Goal: Task Accomplishment & Management: Complete application form

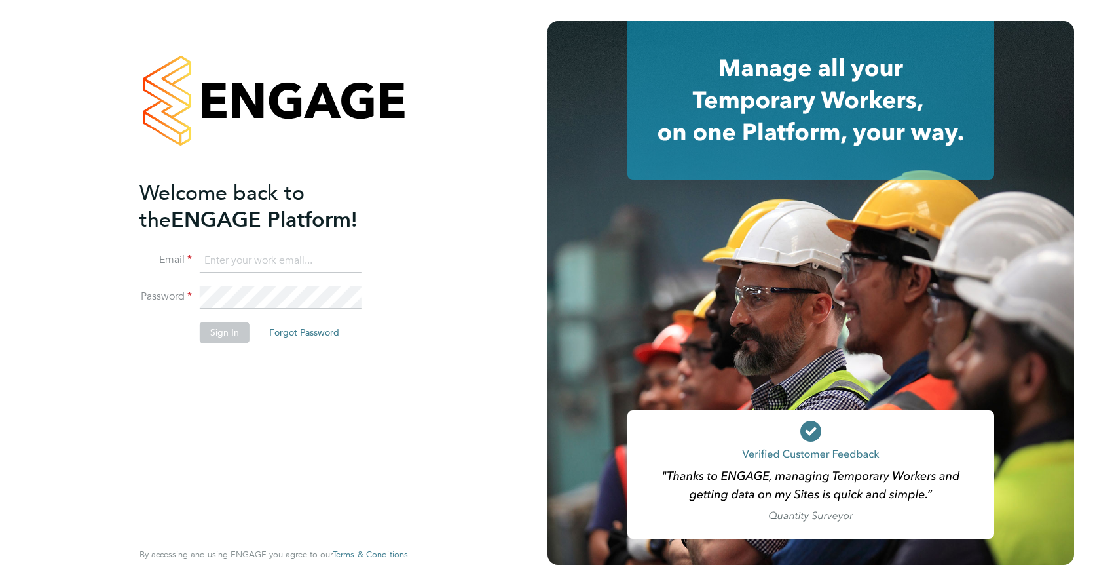
type input "[EMAIL_ADDRESS][PERSON_NAME][DOMAIN_NAME]"
click at [227, 335] on button "Sign In" at bounding box center [225, 332] width 50 height 21
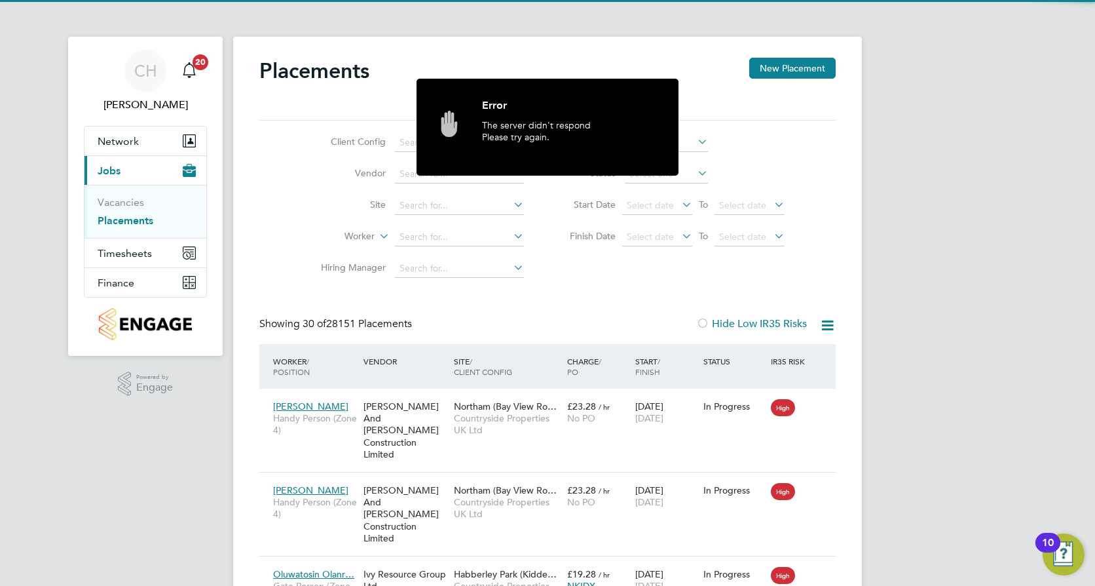
click at [575, 98] on div "Error" at bounding box center [570, 108] width 177 height 21
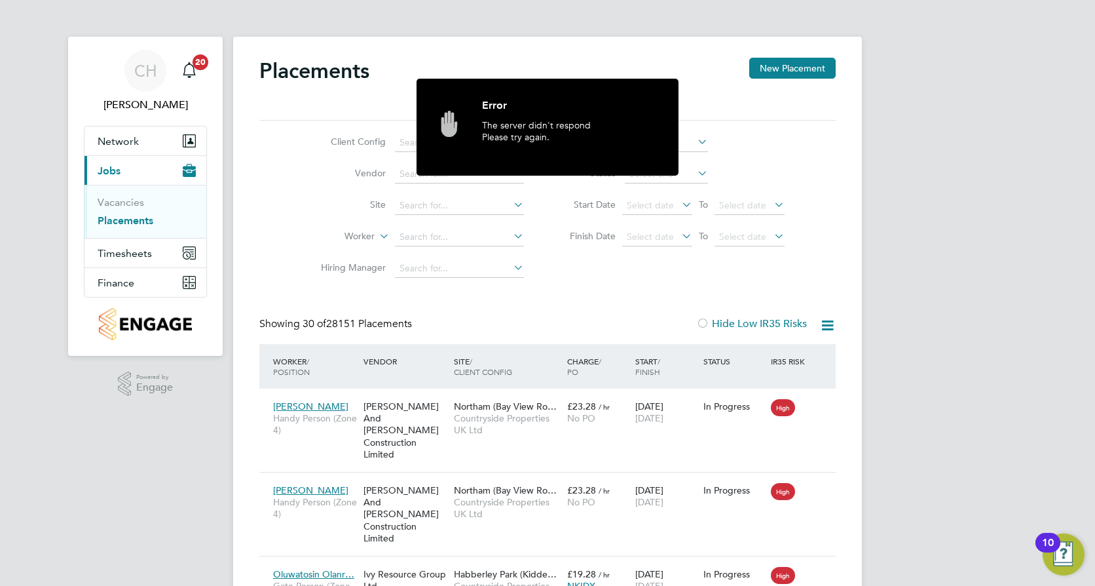
click at [820, 140] on div "Client Config Vendor Site Worker Hiring Manager PO Status Start Date Select dat…" at bounding box center [547, 203] width 576 height 164
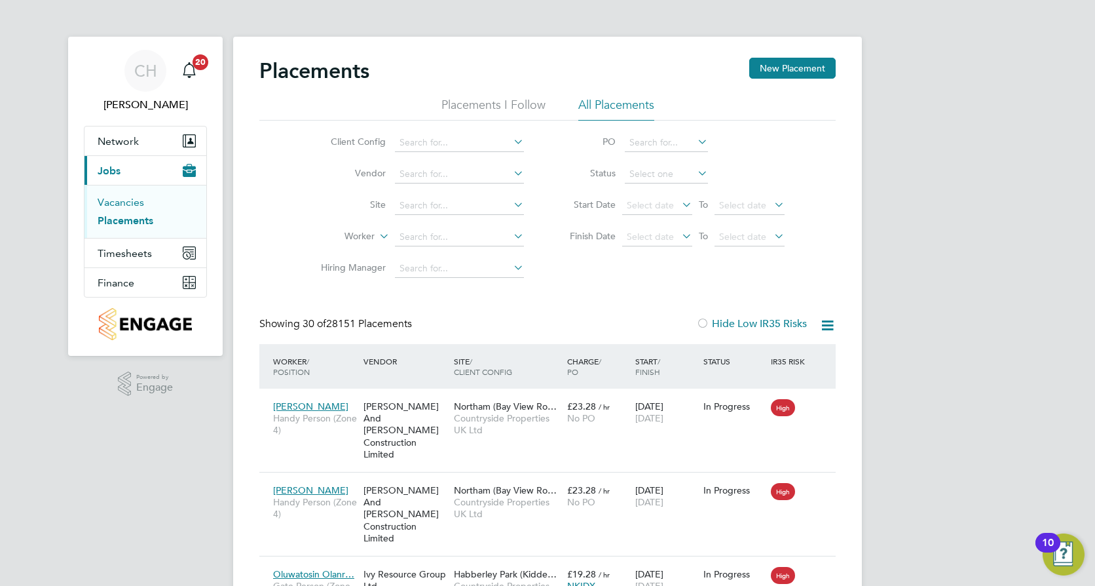
click at [125, 200] on link "Vacancies" at bounding box center [121, 202] width 47 height 12
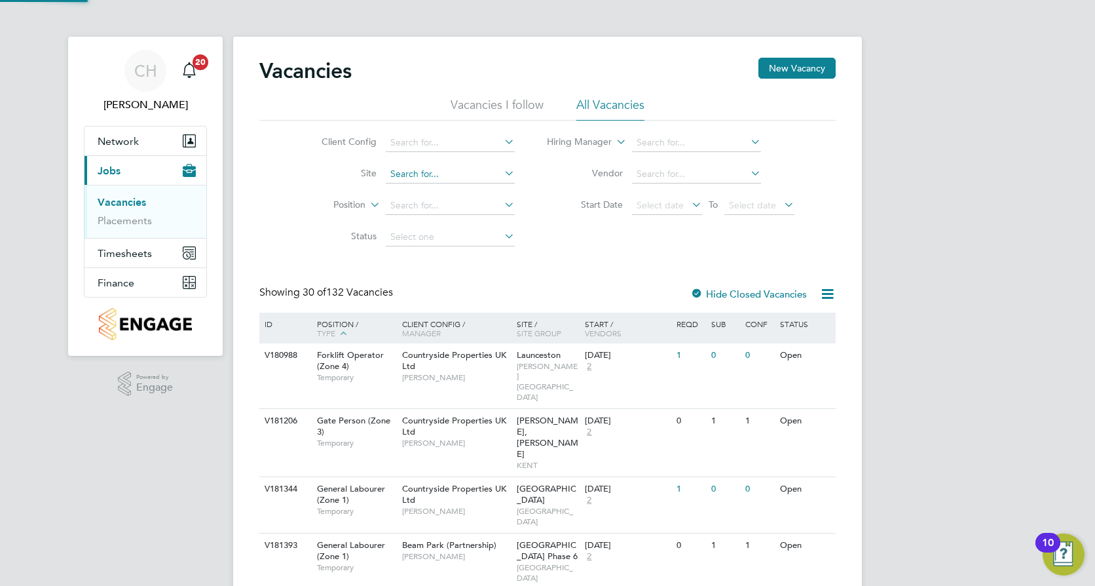
click at [443, 174] on input at bounding box center [450, 174] width 129 height 18
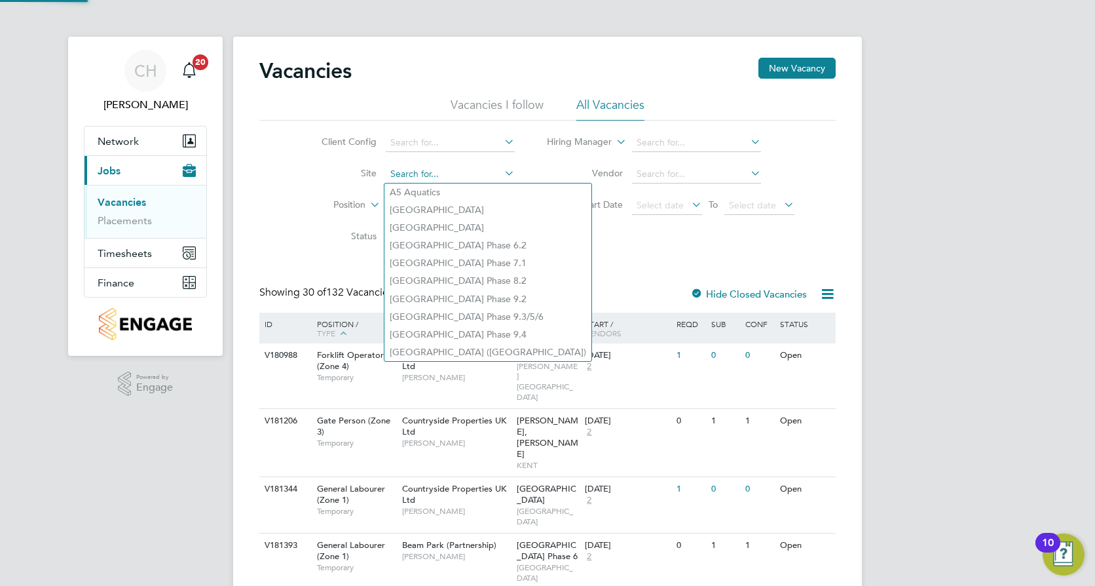
click at [443, 174] on input at bounding box center [450, 174] width 129 height 18
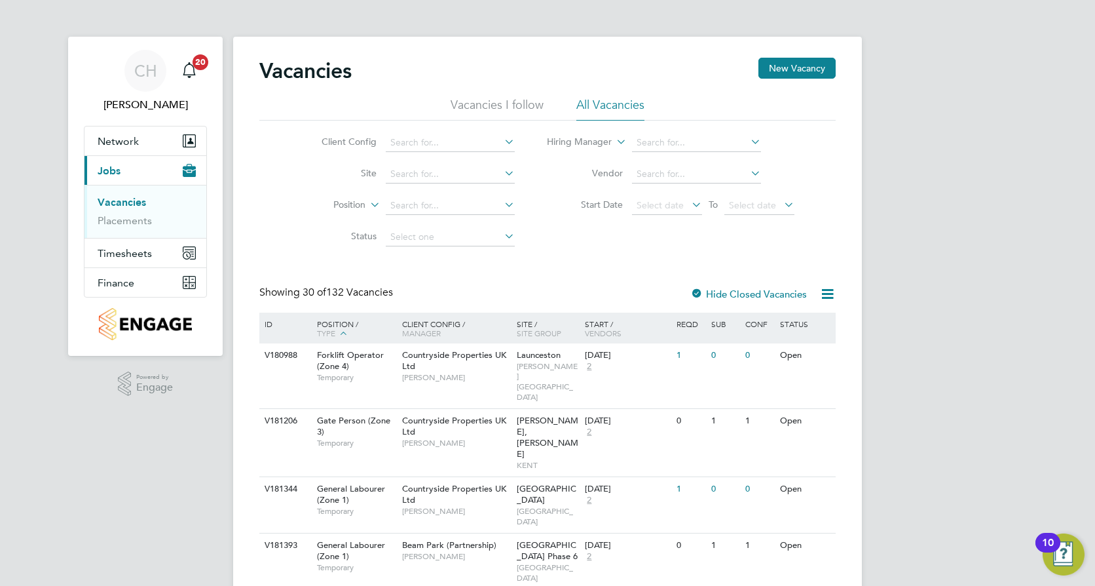
click at [554, 223] on div "Client Config Site Position Status Hiring Manager Vendor Start Date Select date…" at bounding box center [547, 187] width 576 height 132
click at [453, 176] on input at bounding box center [450, 174] width 129 height 18
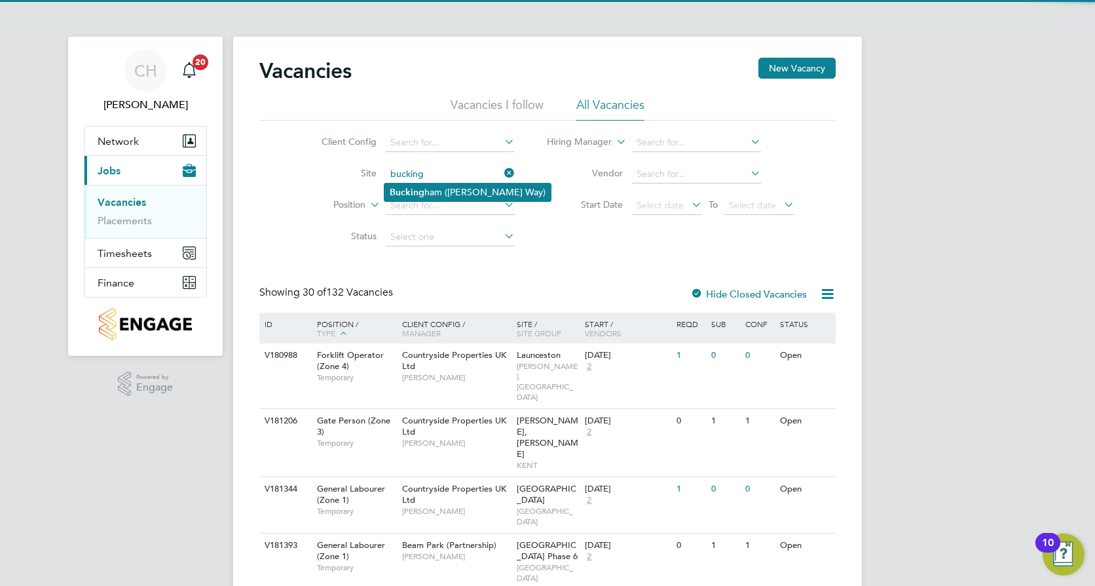
click at [443, 193] on li "Bucking ham ([PERSON_NAME] Way)" at bounding box center [468, 192] width 166 height 18
type input "Buckingham ([PERSON_NAME] Way)"
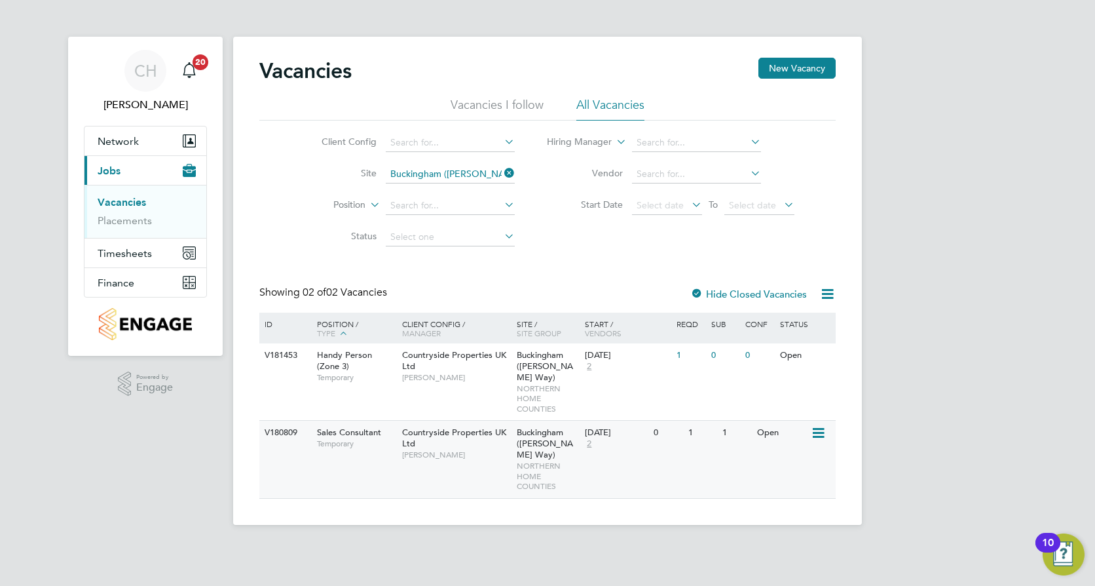
click at [360, 439] on div "Sales Consultant Temporary" at bounding box center [353, 438] width 92 height 34
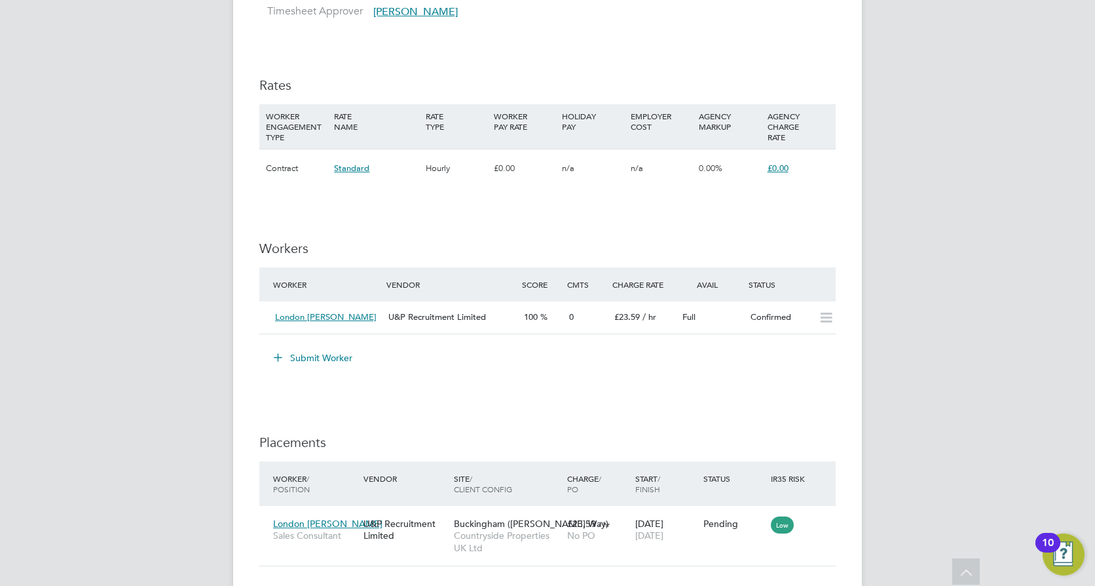
scroll to position [1092, 0]
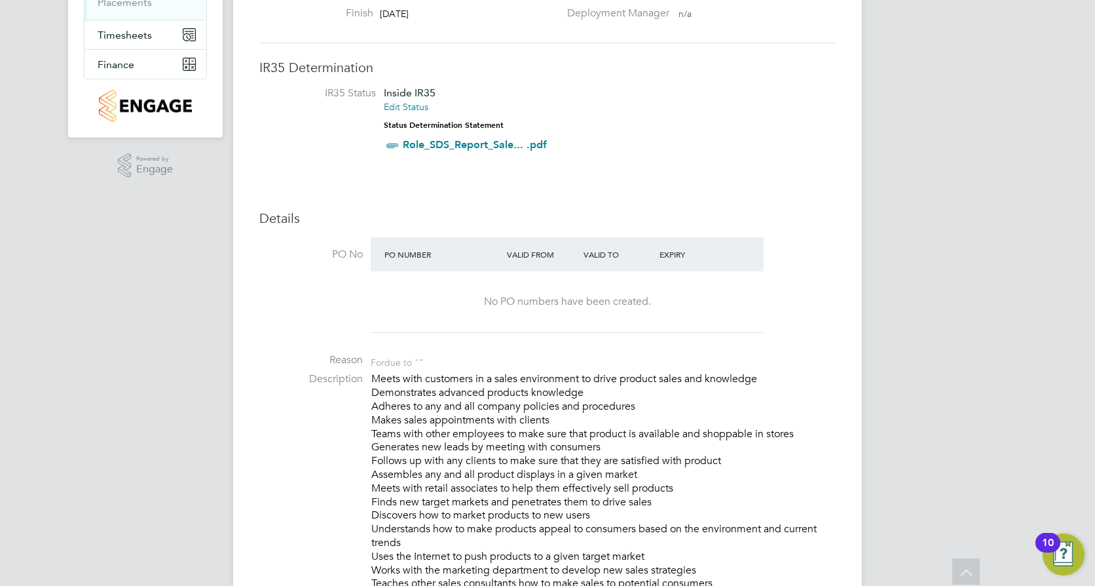
scroll to position [0, 0]
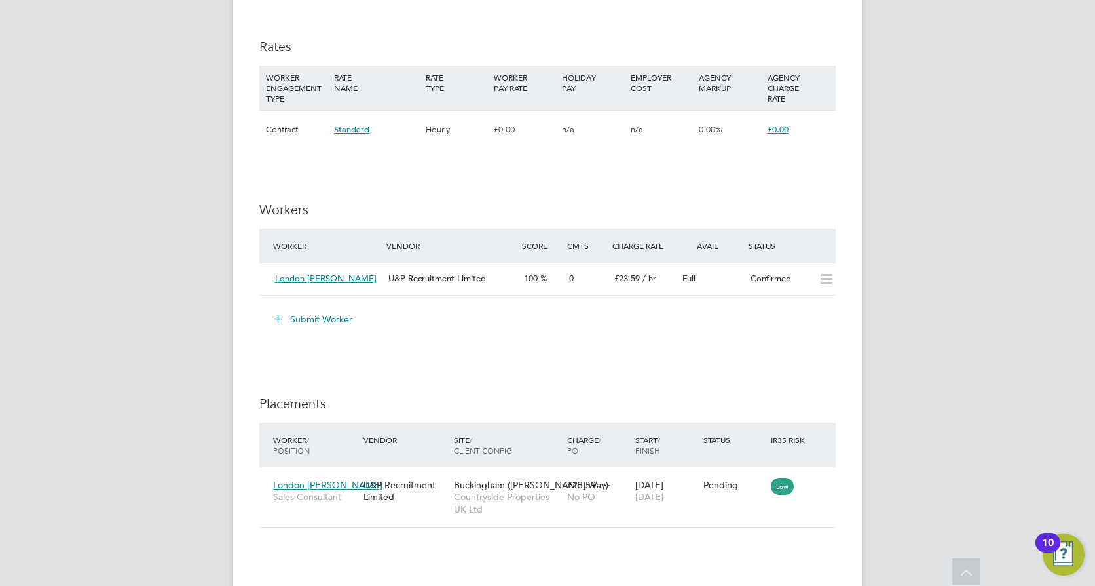
click at [755, 337] on li "Submit Worker" at bounding box center [547, 326] width 576 height 34
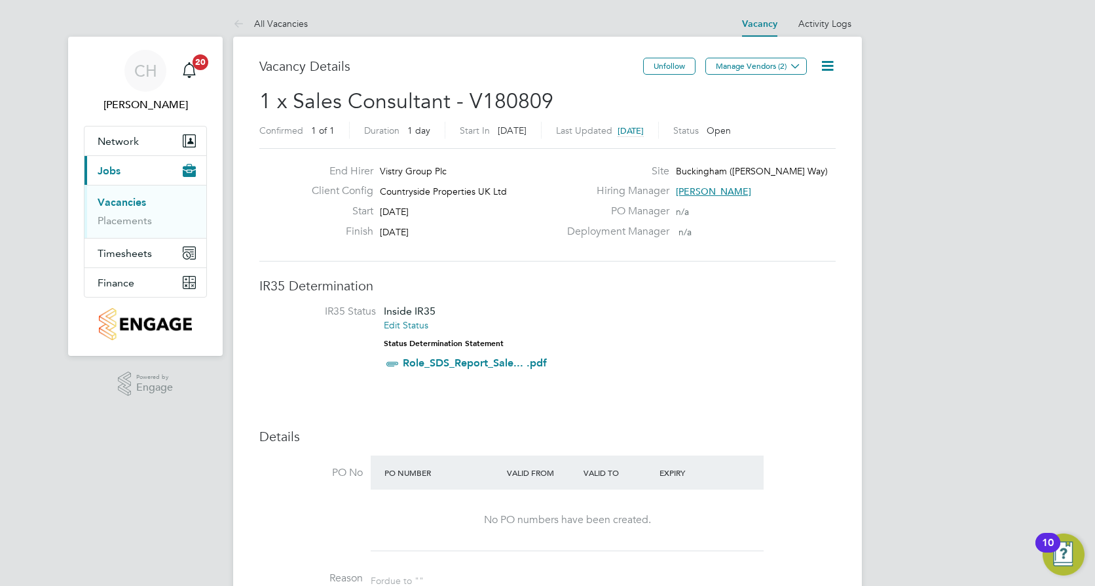
click at [135, 200] on link "Vacancies" at bounding box center [122, 202] width 48 height 12
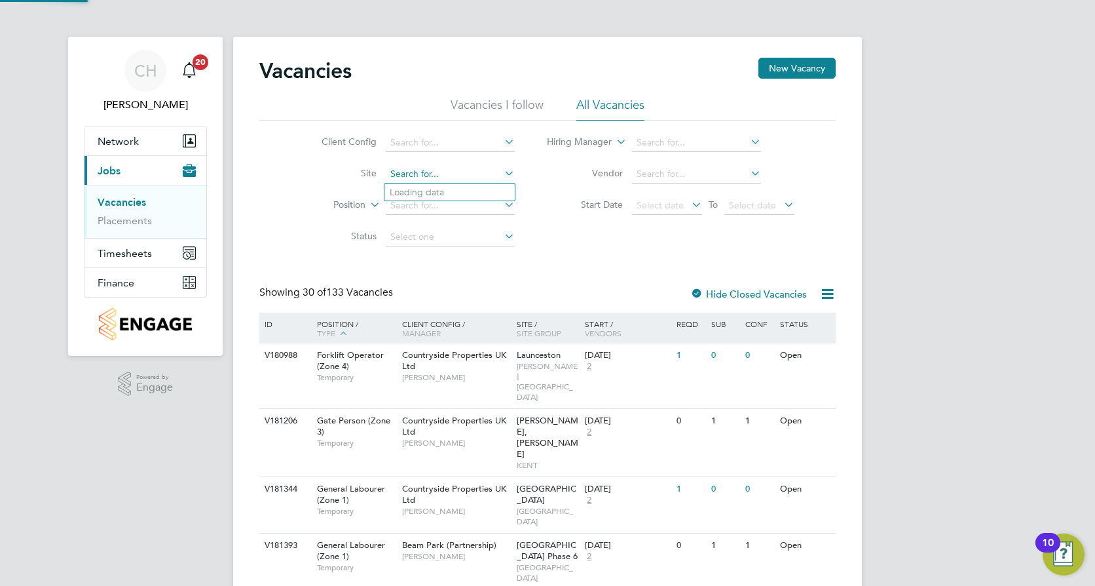
click at [437, 176] on input at bounding box center [450, 174] width 129 height 18
click at [469, 189] on li "Bucking ham ([PERSON_NAME] Way)" at bounding box center [468, 192] width 166 height 18
type input "Buckingham ([PERSON_NAME] Way)"
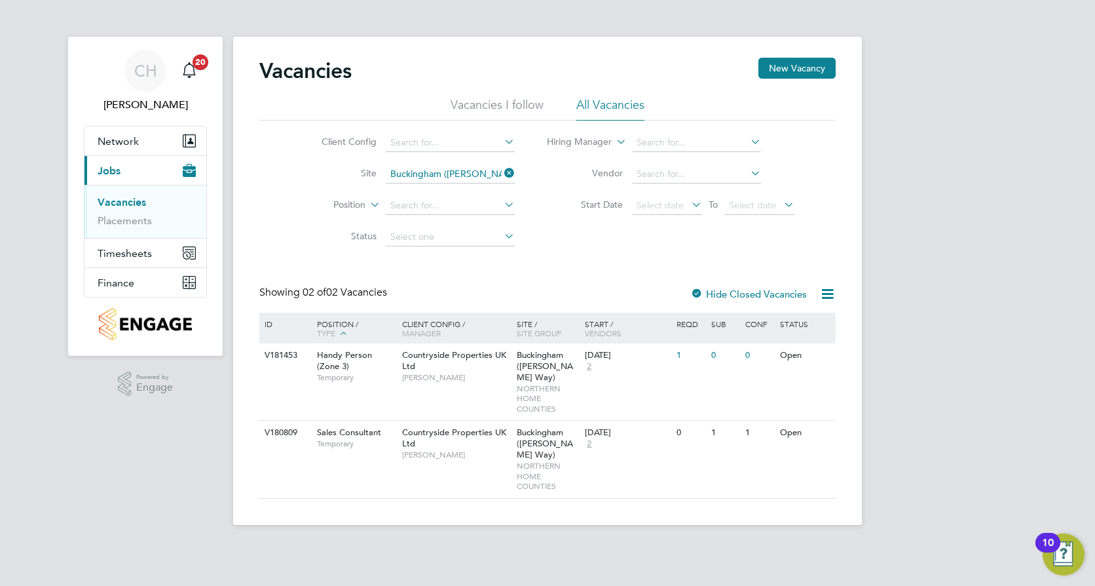
click at [1002, 283] on div "CH [PERSON_NAME] Notifications 20 Applications: Network Team Members Sites Work…" at bounding box center [547, 273] width 1095 height 546
click at [788, 71] on button "New Vacancy" at bounding box center [797, 68] width 77 height 21
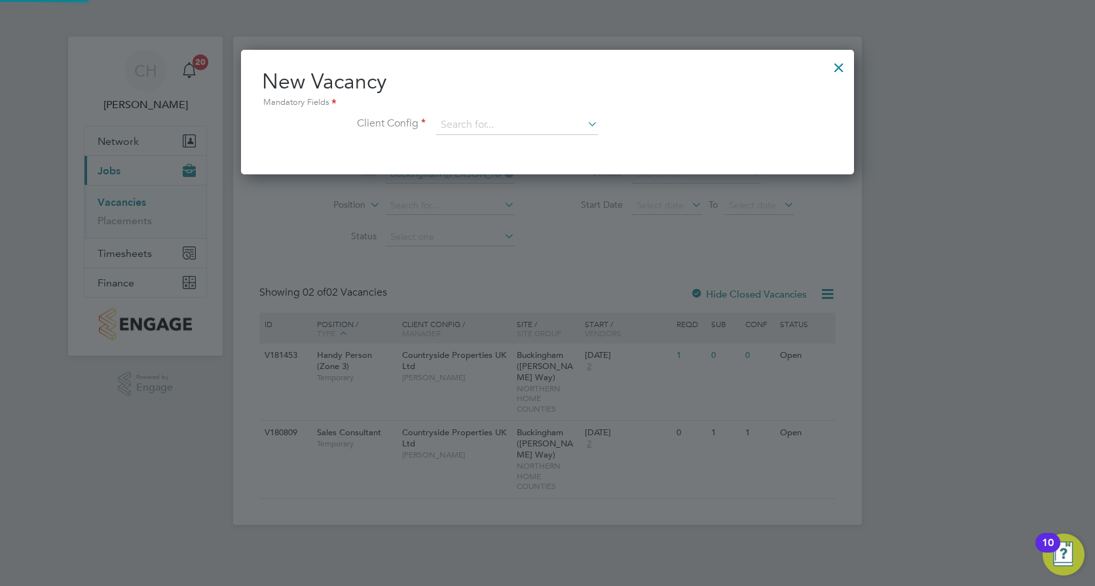
scroll to position [124, 614]
click at [483, 118] on input at bounding box center [517, 125] width 162 height 20
click at [525, 121] on input "bucking" at bounding box center [517, 125] width 162 height 20
type input "b"
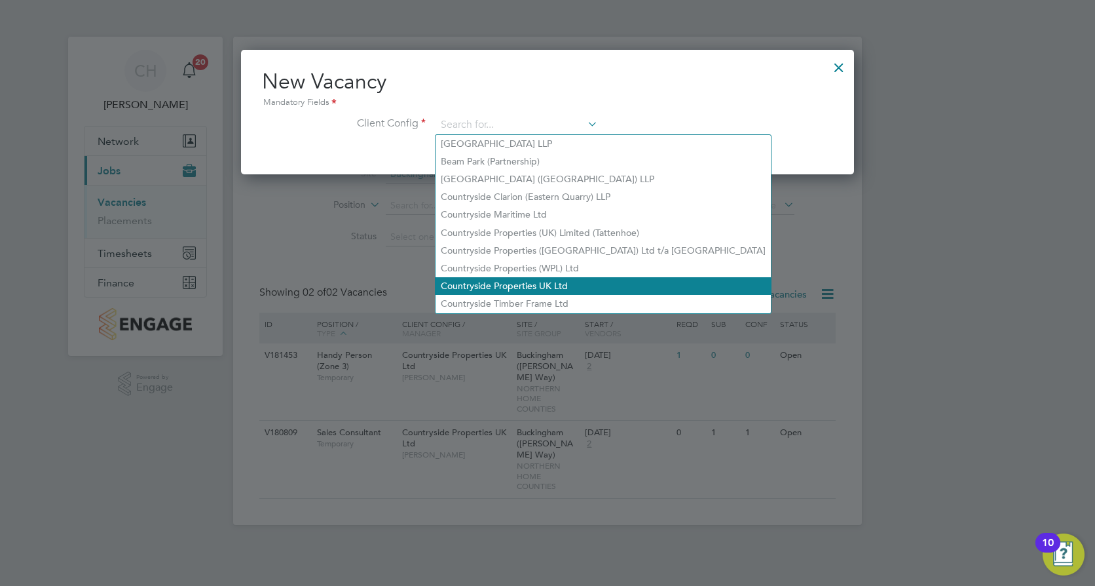
click at [567, 278] on li "Countryside Properties UK Ltd" at bounding box center [603, 286] width 335 height 18
type input "Countryside Properties UK Ltd"
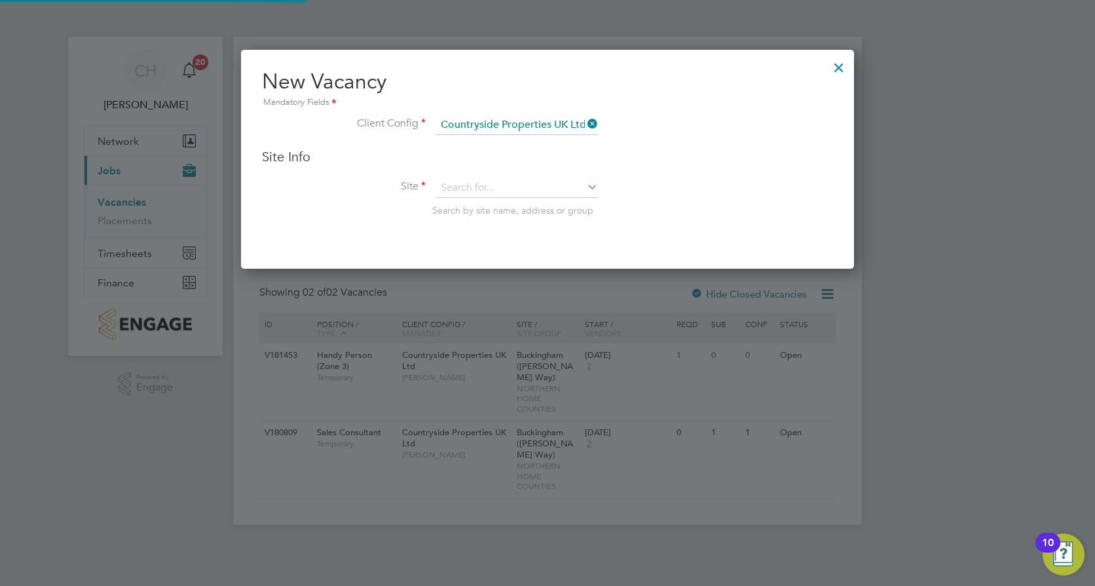
scroll to position [219, 614]
click at [532, 188] on input at bounding box center [517, 188] width 162 height 20
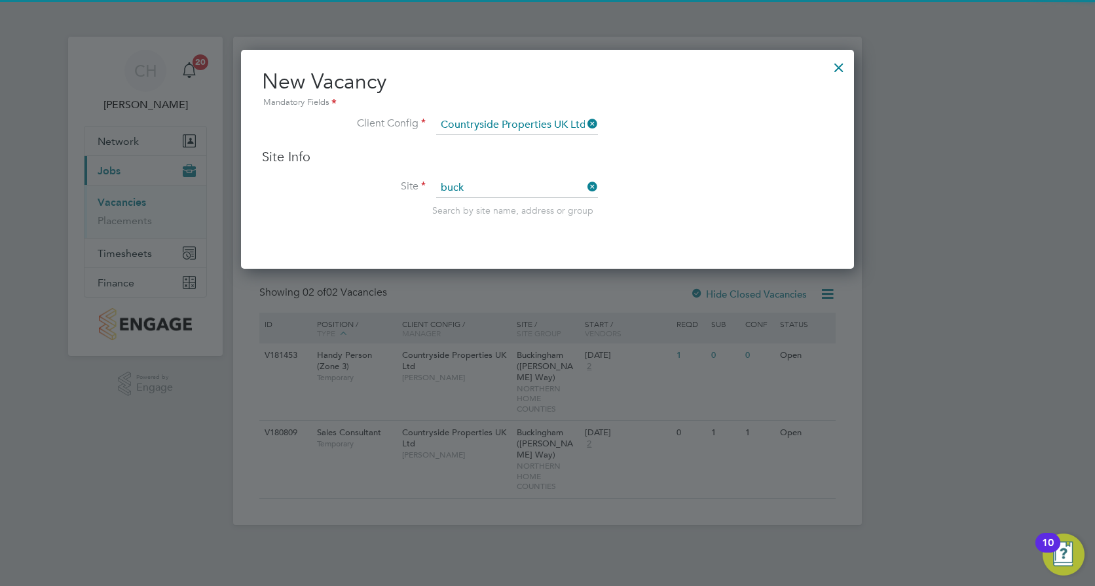
click at [525, 211] on li "[PERSON_NAME] ([PERSON_NAME] Way)" at bounding box center [541, 207] width 210 height 18
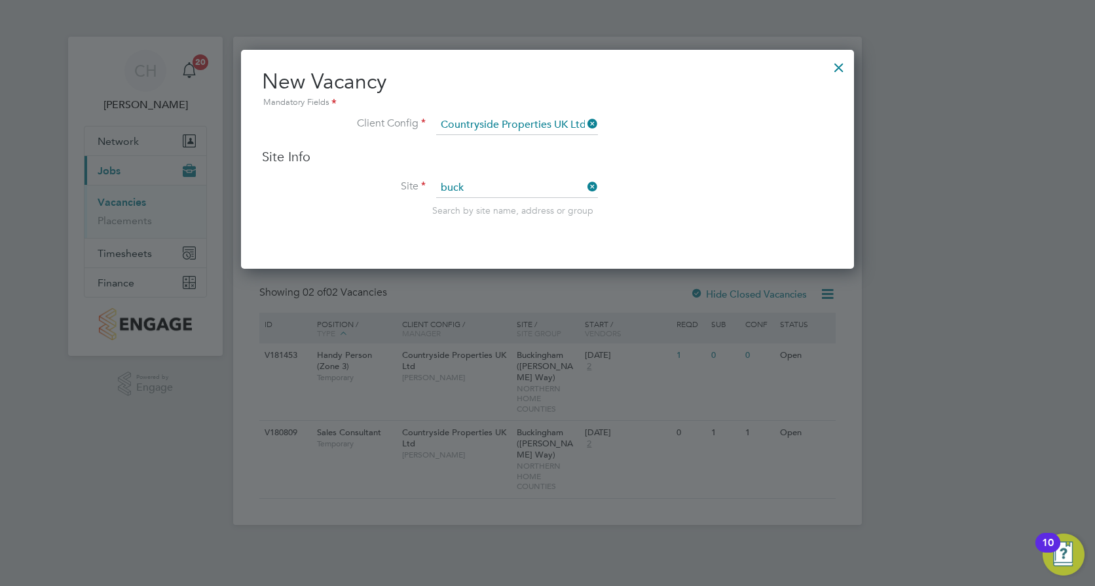
type input "Buckingham ([PERSON_NAME] Way)"
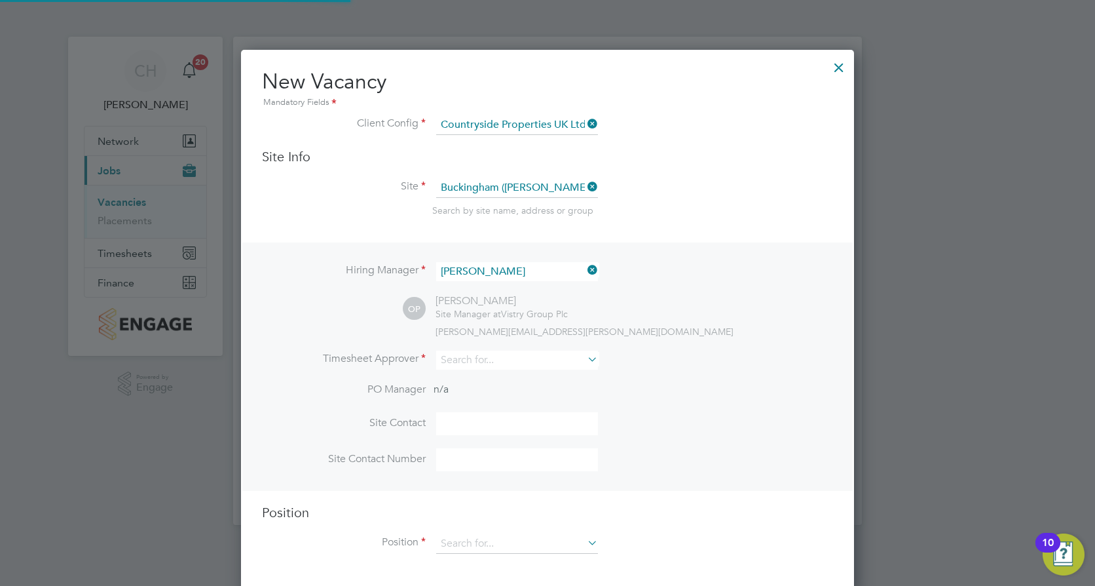
scroll to position [544, 614]
click at [755, 195] on li "Site Buckingham ([PERSON_NAME] Way) Search by site name, address or group" at bounding box center [547, 210] width 571 height 64
click at [585, 269] on icon at bounding box center [585, 270] width 0 height 18
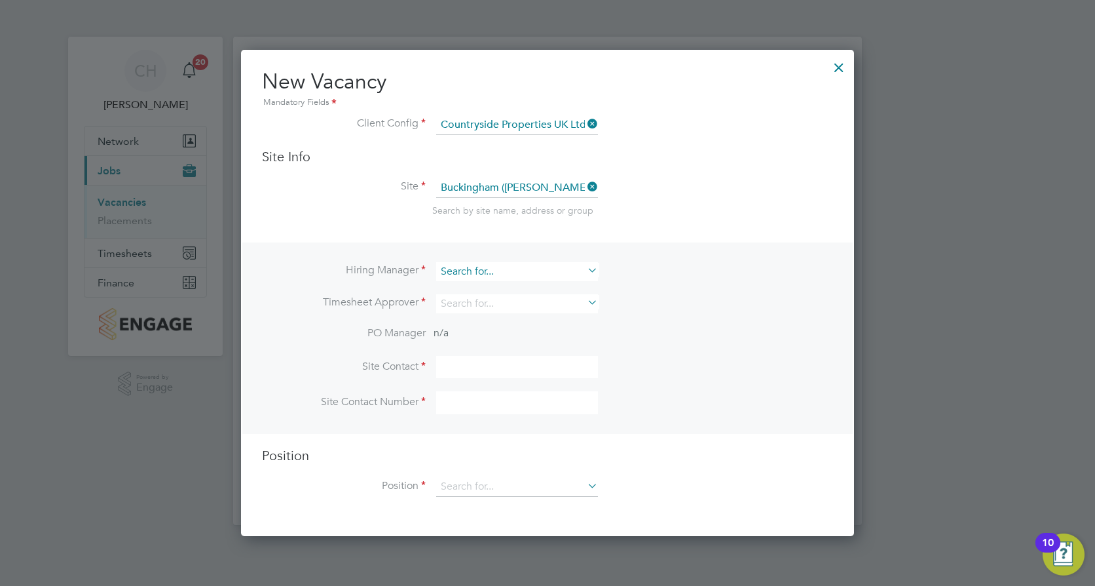
scroll to position [487, 614]
click at [547, 274] on input at bounding box center [517, 271] width 162 height 19
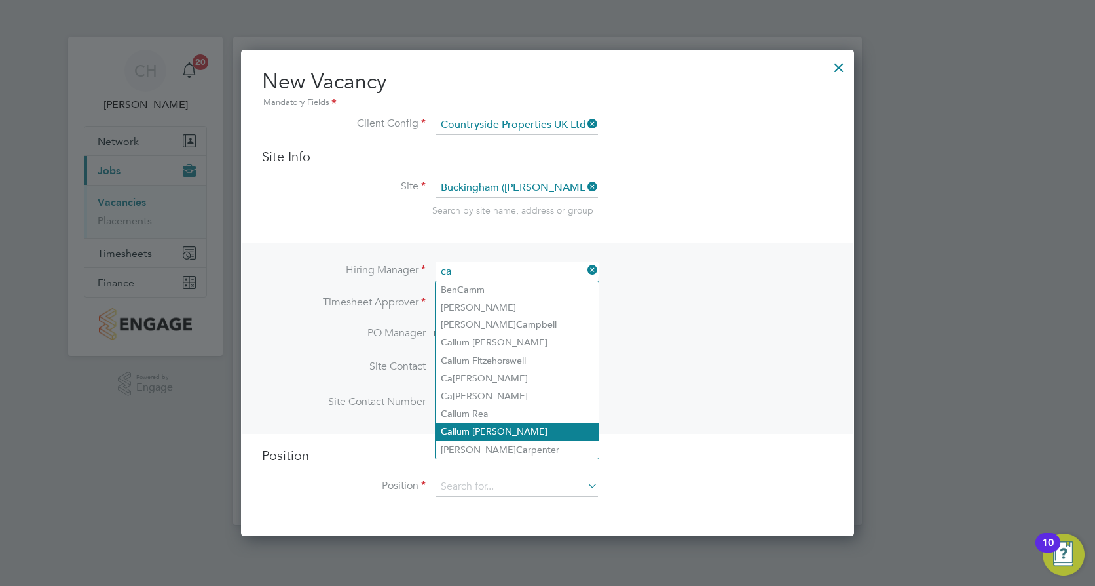
click at [500, 422] on li "Ca llum [PERSON_NAME]" at bounding box center [517, 431] width 163 height 18
type input "[PERSON_NAME]"
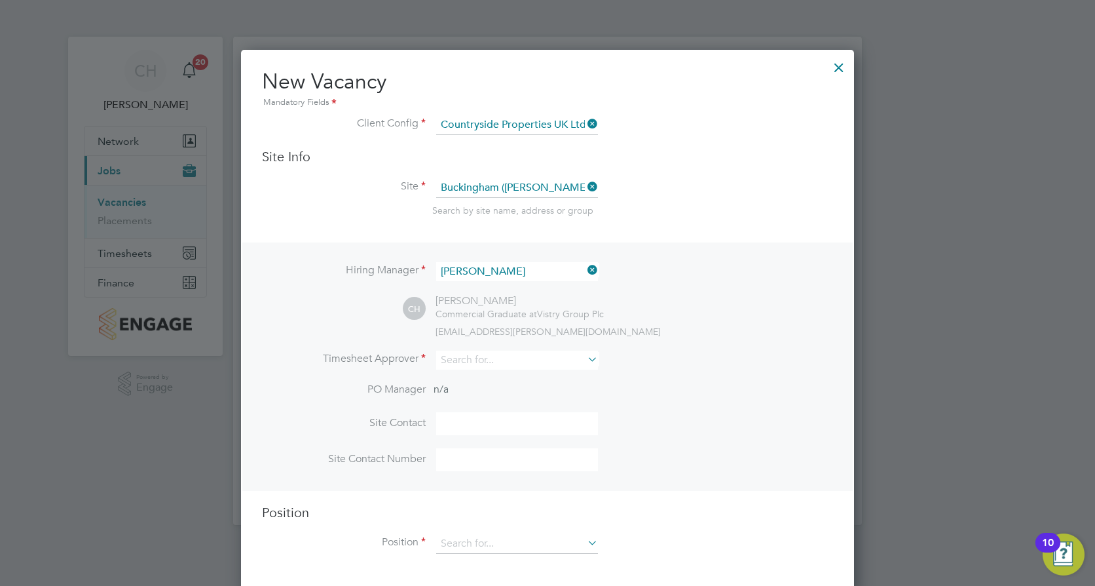
scroll to position [544, 614]
click at [496, 356] on input at bounding box center [517, 359] width 162 height 19
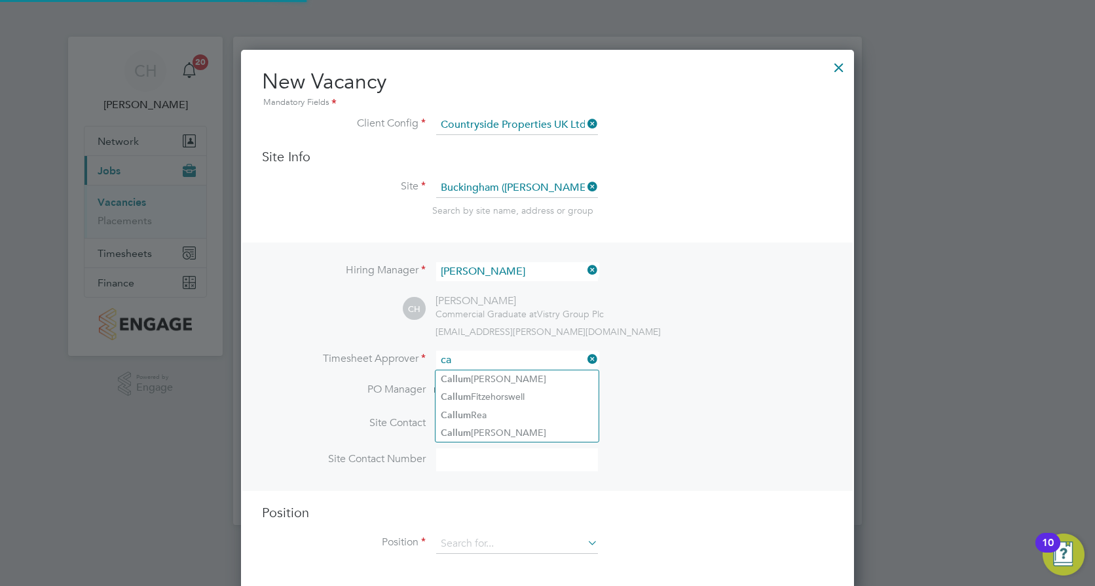
type input "c"
type input "m"
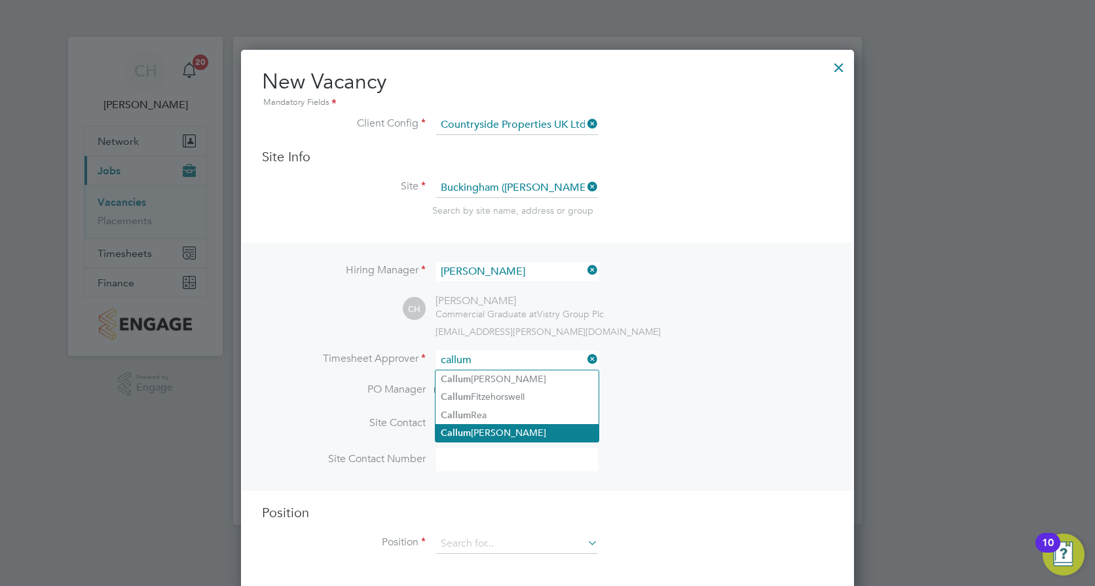
click at [528, 424] on li "[PERSON_NAME]" at bounding box center [517, 433] width 163 height 18
type input "[PERSON_NAME]"
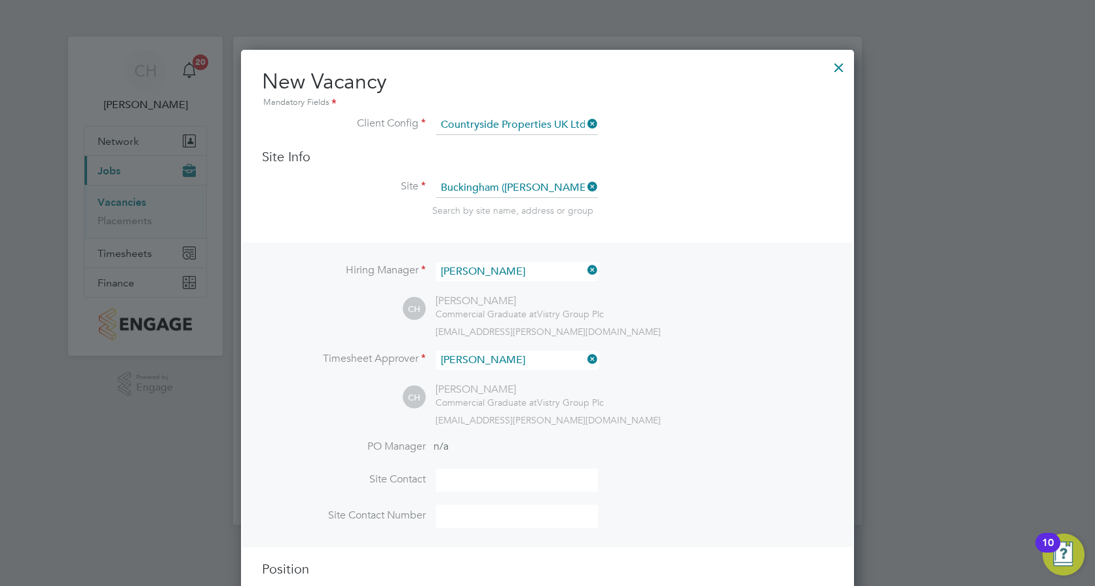
scroll to position [601, 614]
click at [724, 376] on li "Timesheet Approver [PERSON_NAME]" at bounding box center [547, 366] width 571 height 32
click at [483, 440] on div "Hiring Manager [PERSON_NAME] CH [PERSON_NAME] Commercial Graduate at Vistry Gro…" at bounding box center [547, 394] width 610 height 305
click at [491, 462] on li "PO Manager n/a" at bounding box center [547, 454] width 571 height 29
click at [489, 475] on input at bounding box center [517, 479] width 162 height 23
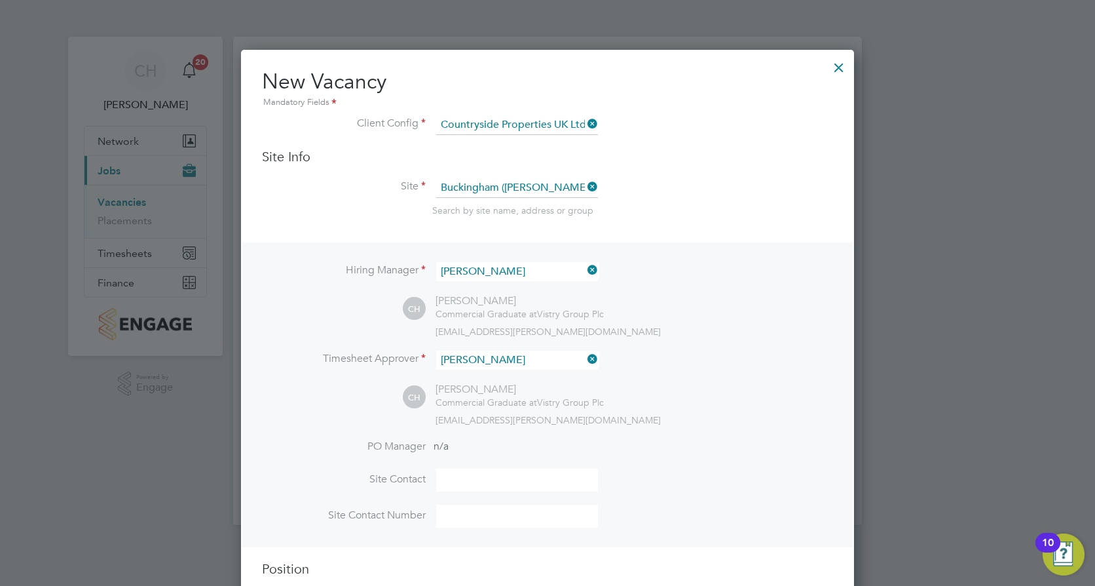
type input "[PERSON_NAME]"
type input "07850511711"
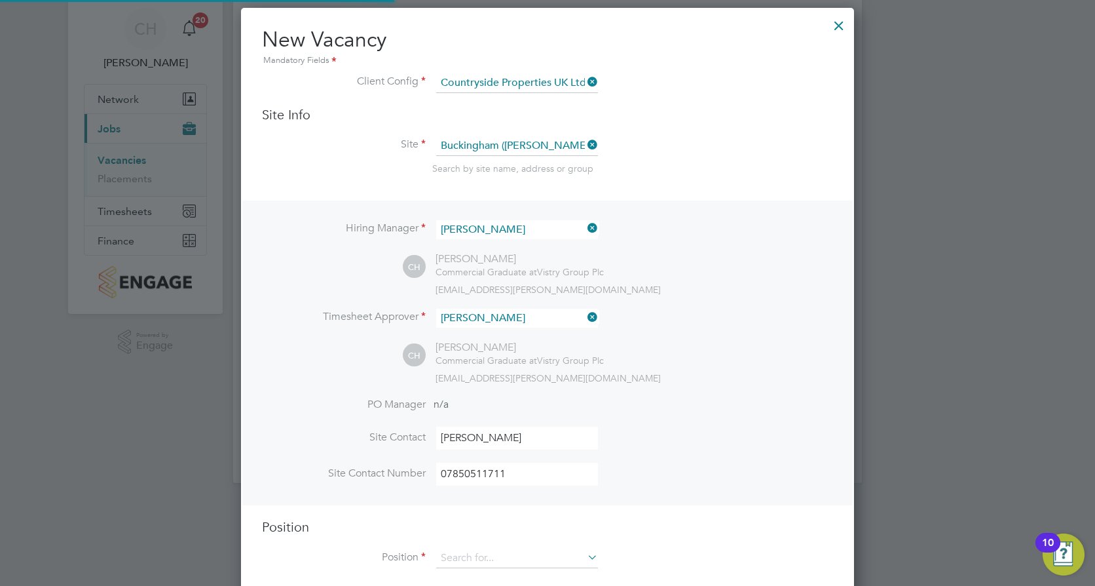
scroll to position [65, 0]
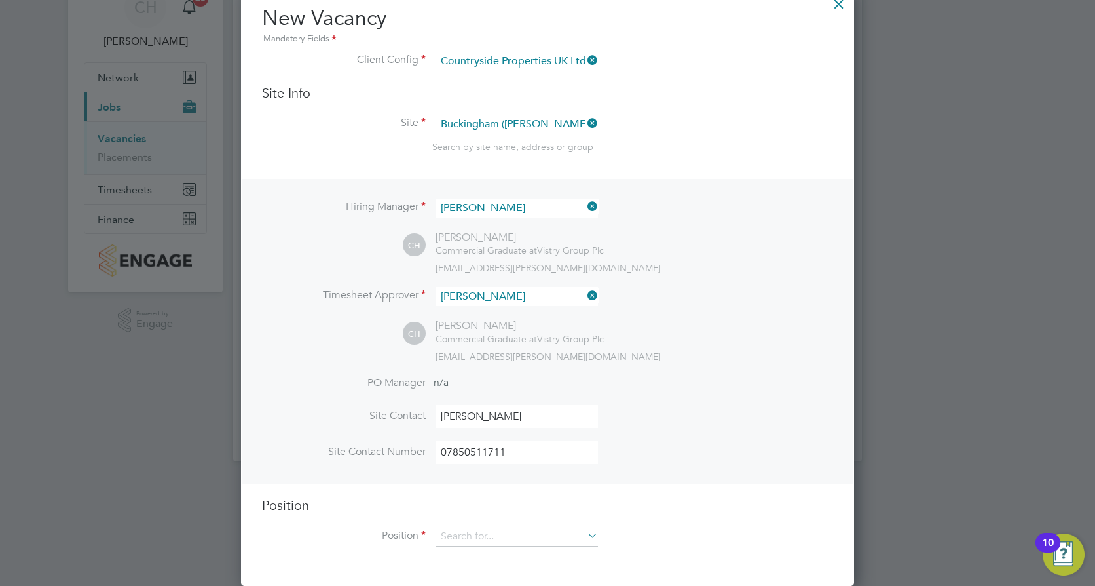
click at [536, 419] on input "[PERSON_NAME]" at bounding box center [517, 416] width 162 height 23
drag, startPoint x: 502, startPoint y: 417, endPoint x: 326, endPoint y: 428, distance: 176.6
click at [320, 422] on li "Site Contact [PERSON_NAME]" at bounding box center [547, 423] width 571 height 36
drag, startPoint x: 542, startPoint y: 459, endPoint x: 358, endPoint y: 475, distance: 184.8
click at [358, 475] on li "Site Contact Number [PHONE_NUMBER]" at bounding box center [547, 459] width 571 height 36
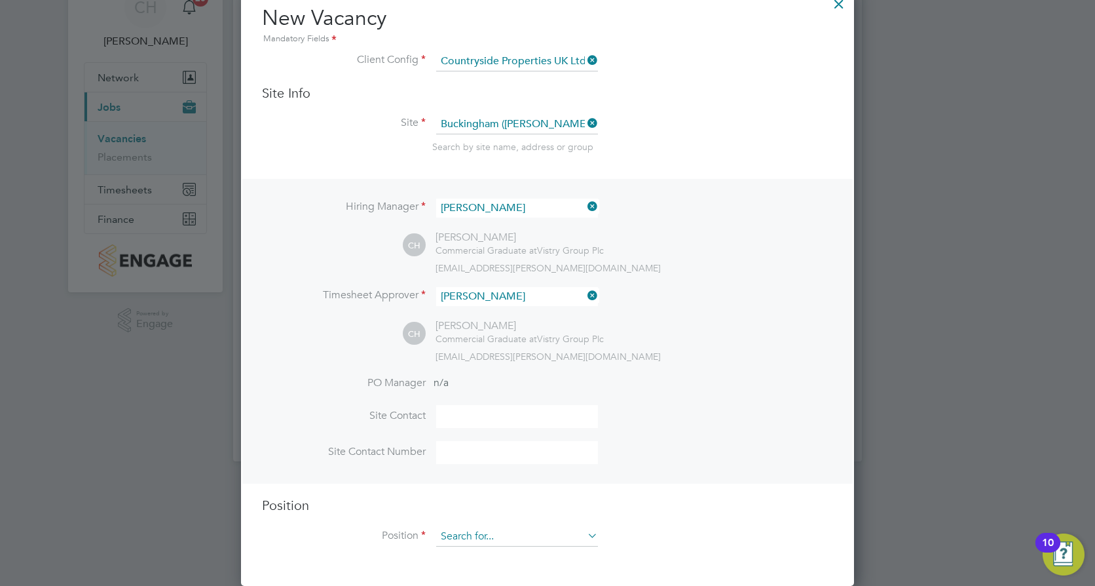
click at [521, 527] on input at bounding box center [517, 537] width 162 height 20
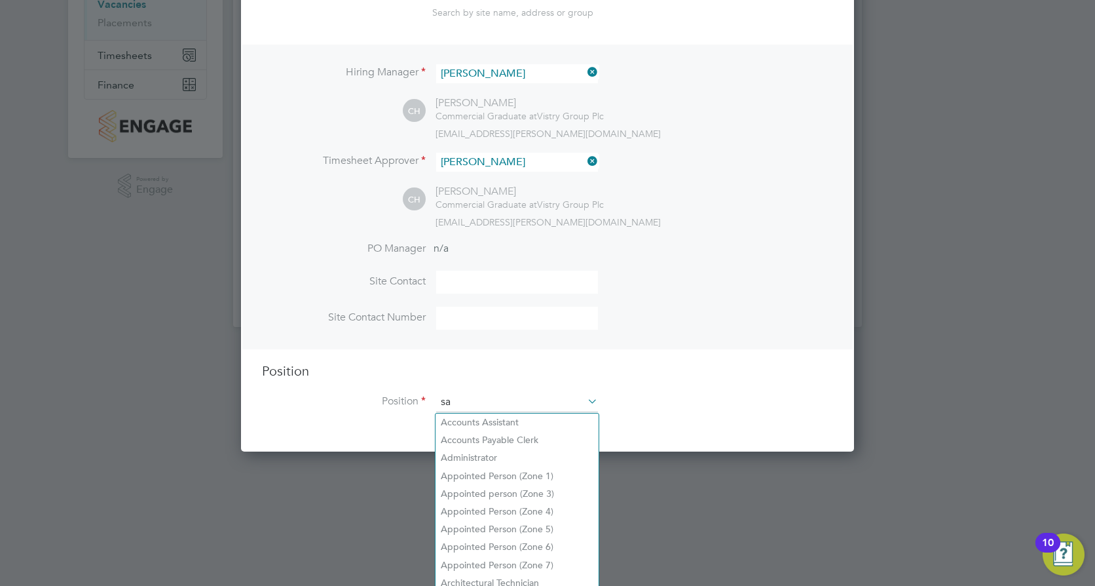
scroll to position [1883, 614]
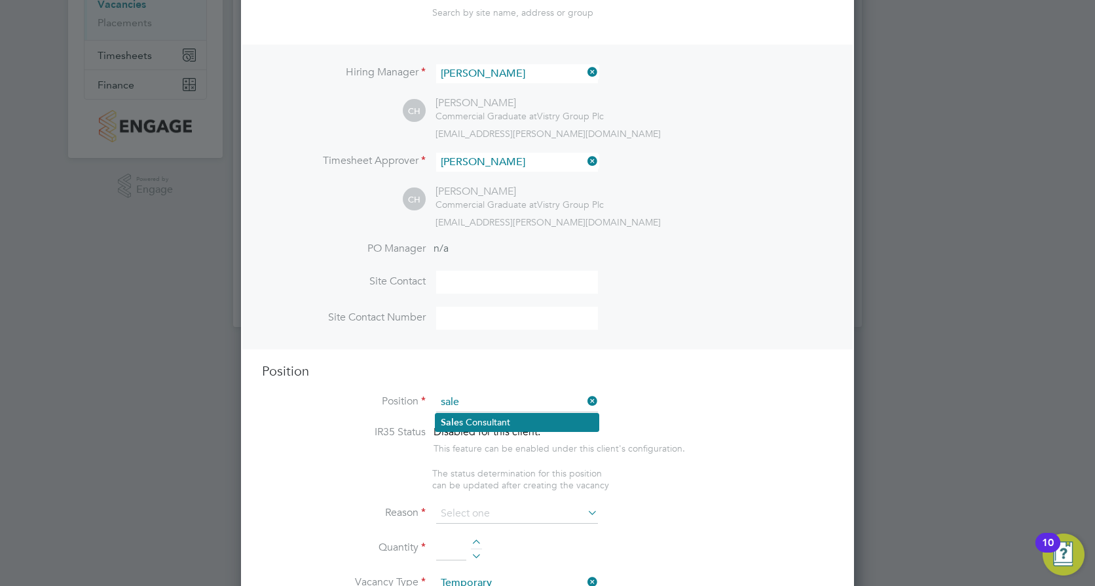
click at [524, 422] on li "Sale s Consultant" at bounding box center [517, 422] width 163 height 18
type input "Sales Consultant"
type textarea "Meets with customers in a sales environment to drive product sales and knowledg…"
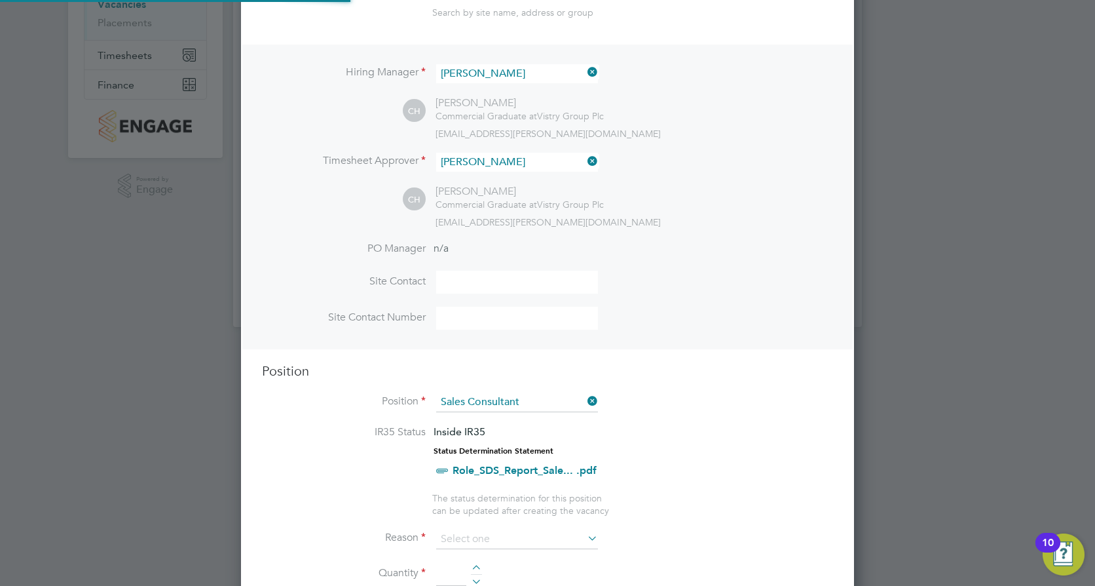
scroll to position [1905, 614]
click at [784, 418] on li "Position Sales Consultant" at bounding box center [547, 408] width 571 height 33
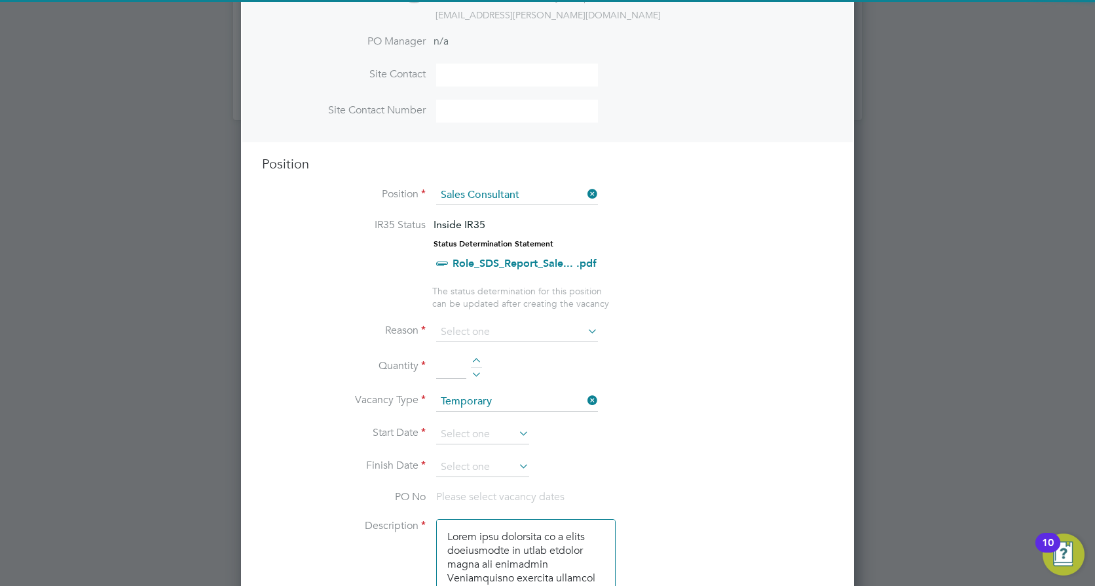
scroll to position [416, 0]
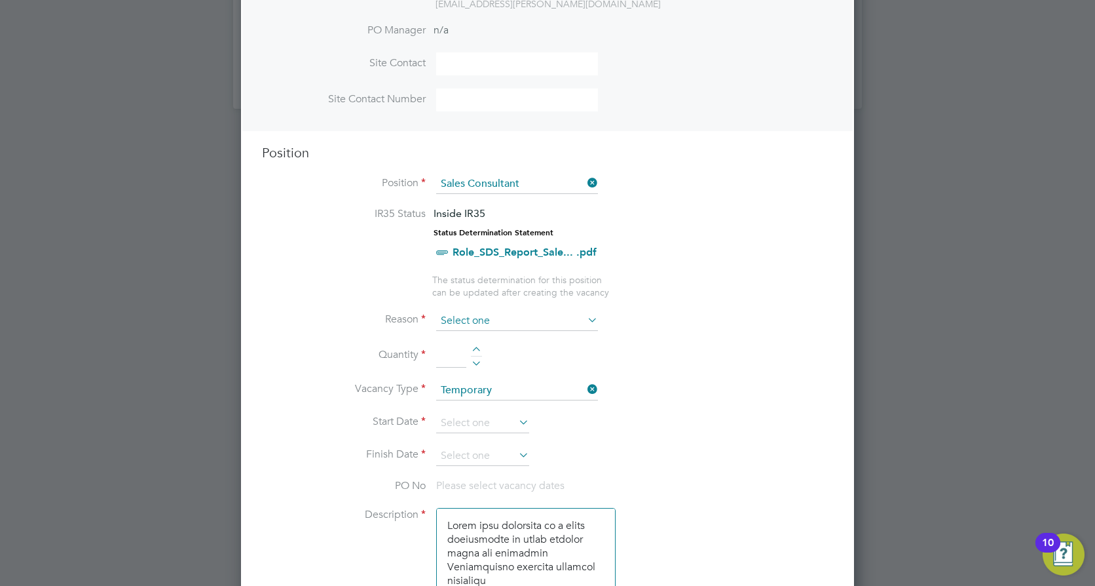
click at [503, 313] on input at bounding box center [517, 321] width 162 height 20
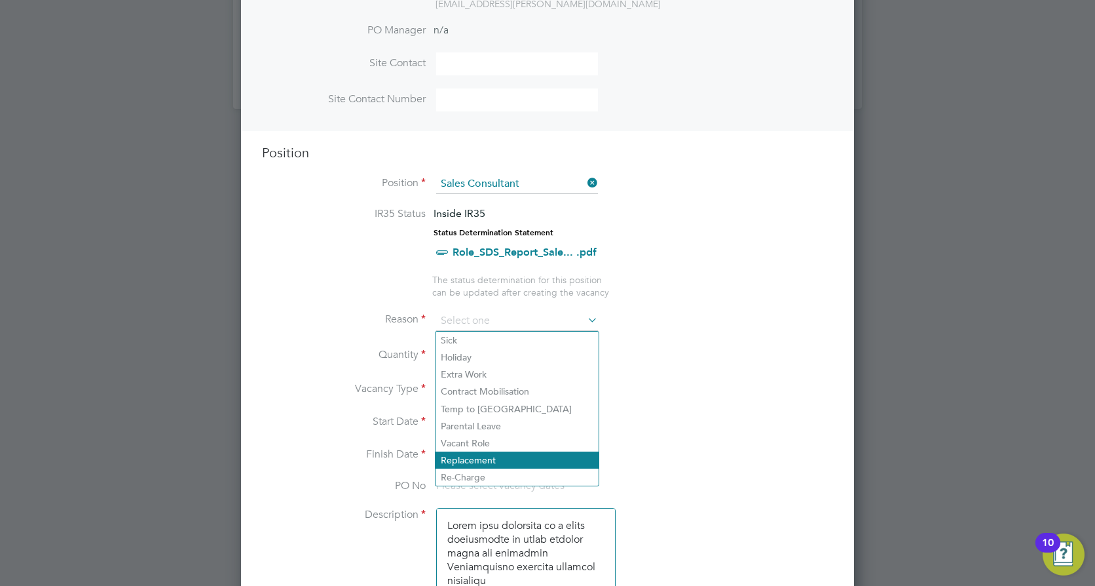
click at [485, 455] on li "Replacement" at bounding box center [517, 459] width 163 height 17
type input "Replacement"
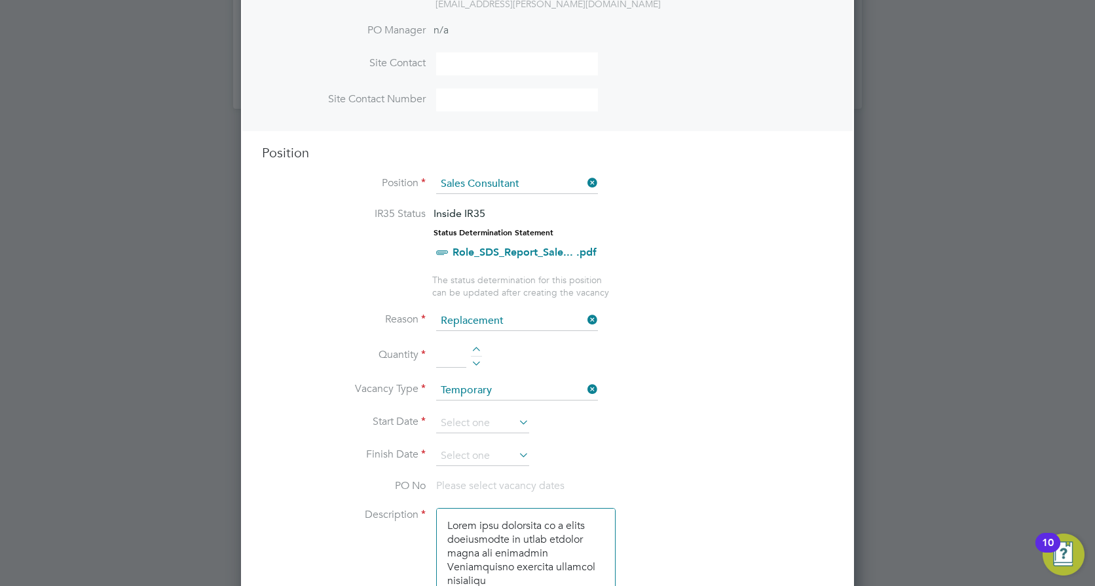
click at [447, 363] on input at bounding box center [451, 356] width 30 height 24
type input "1"
click at [491, 420] on input at bounding box center [482, 423] width 93 height 20
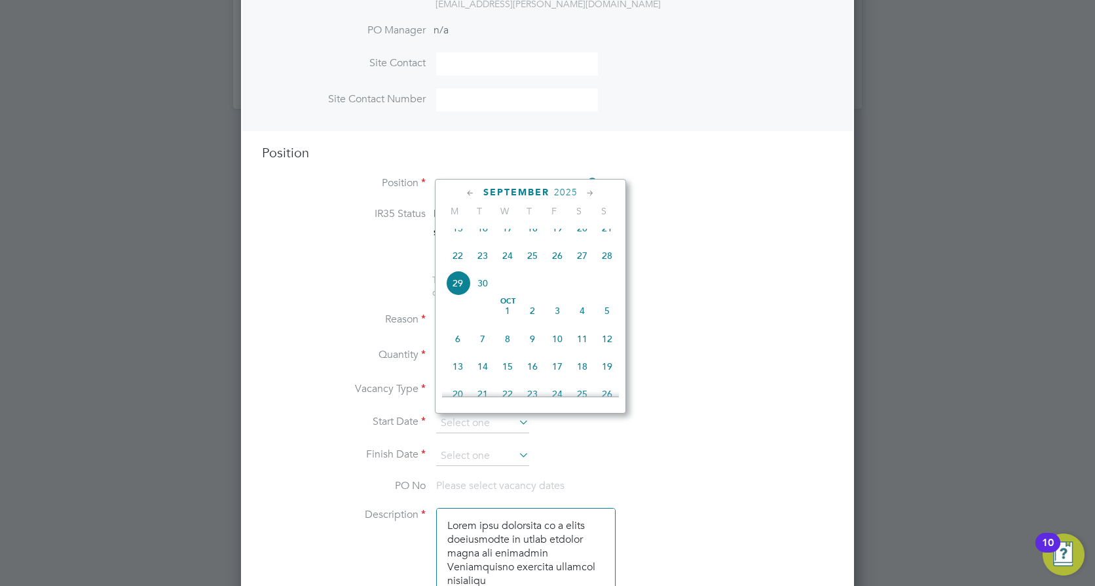
click at [587, 265] on span "27" at bounding box center [582, 255] width 25 height 25
type input "[DATE]"
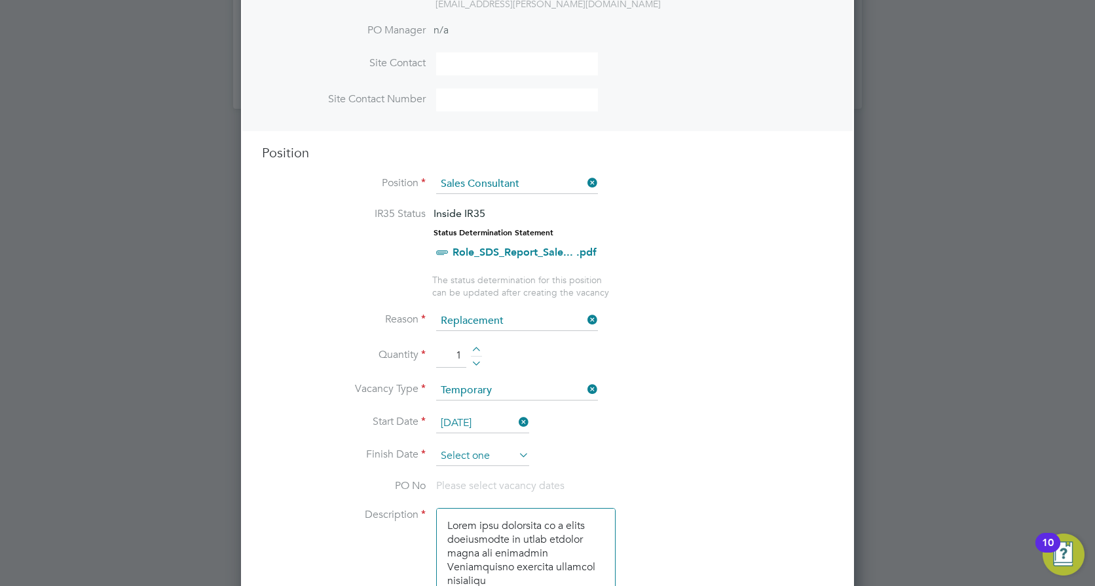
click at [497, 460] on input at bounding box center [482, 456] width 93 height 20
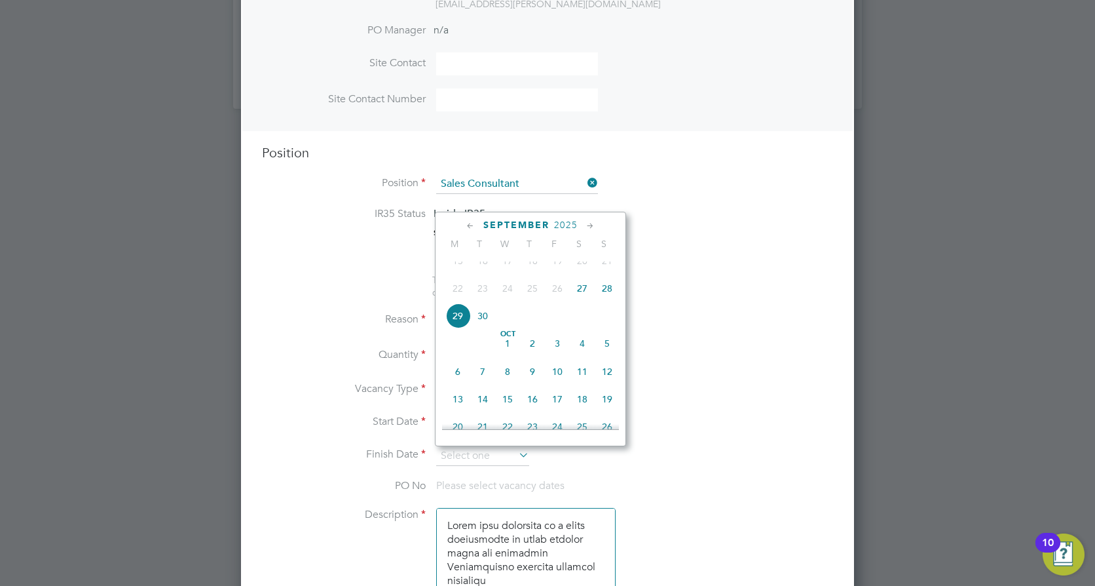
click at [580, 301] on span "27" at bounding box center [582, 288] width 25 height 25
type input "[DATE]"
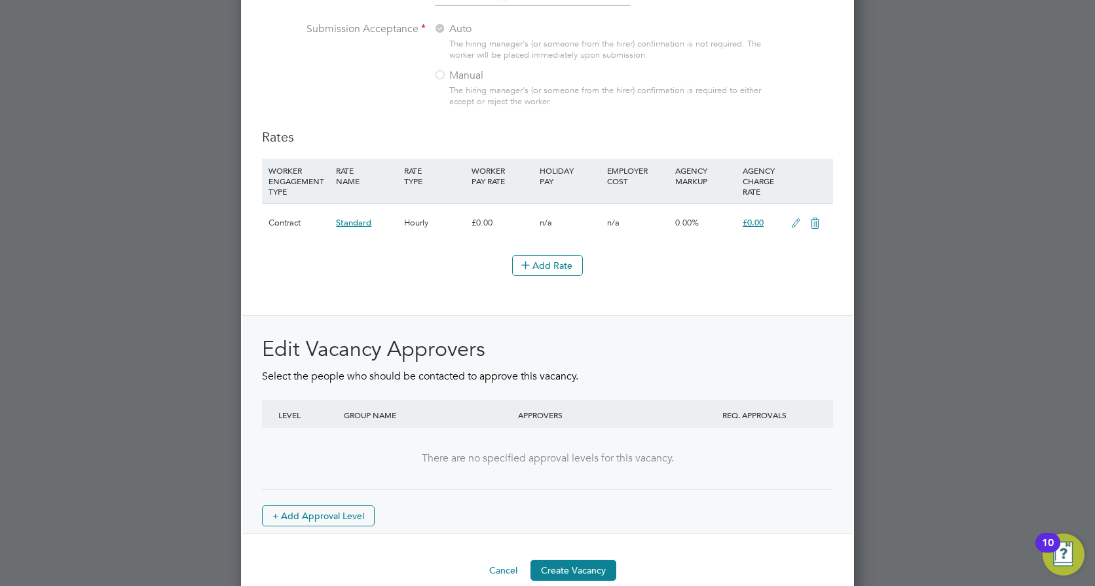
scroll to position [1480, 0]
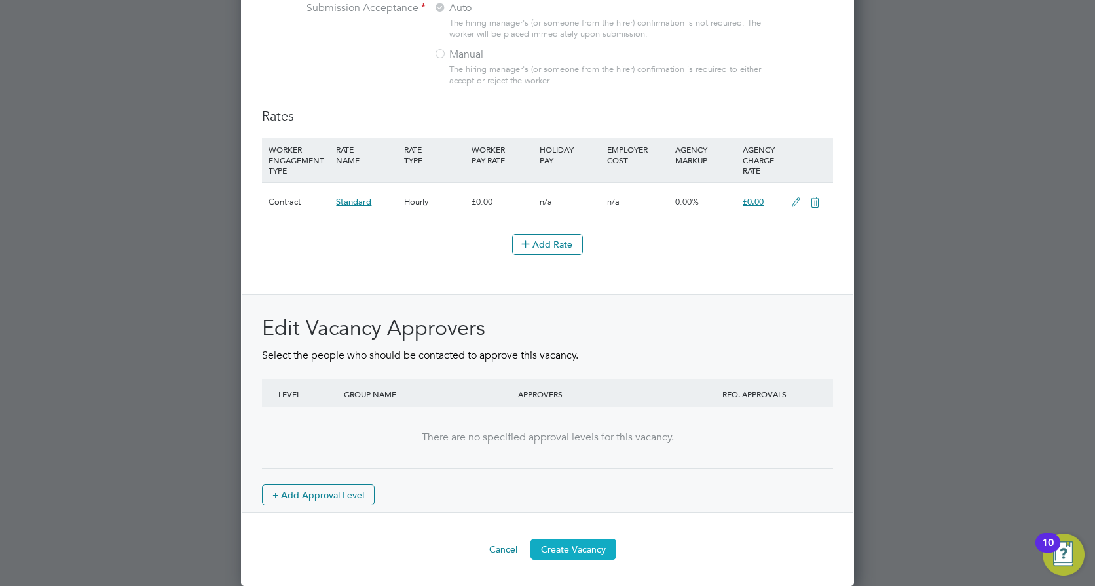
click at [577, 552] on button "Create Vacancy" at bounding box center [574, 548] width 86 height 21
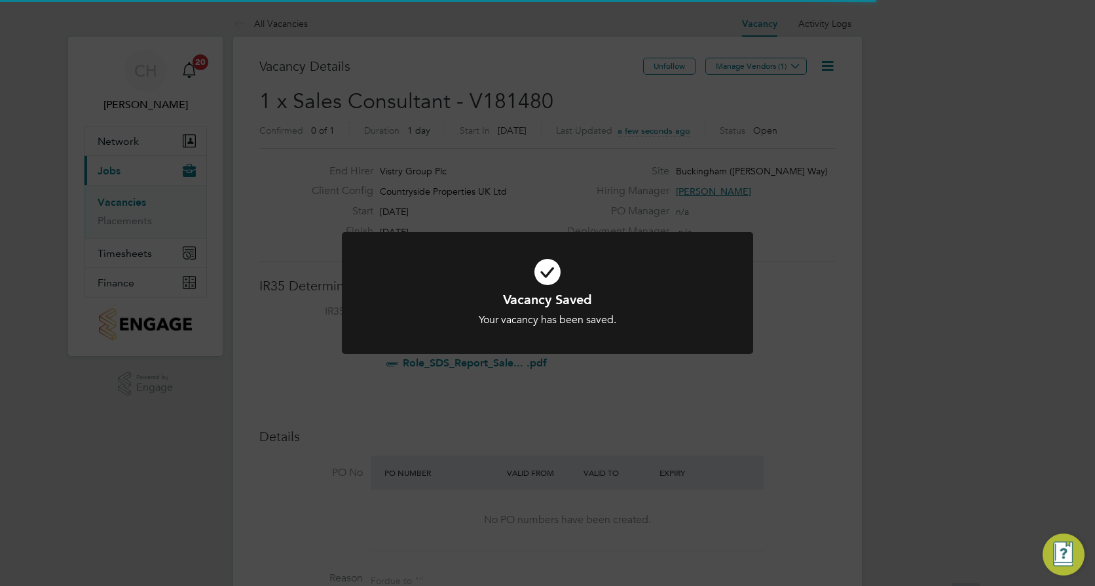
scroll to position [7, 7]
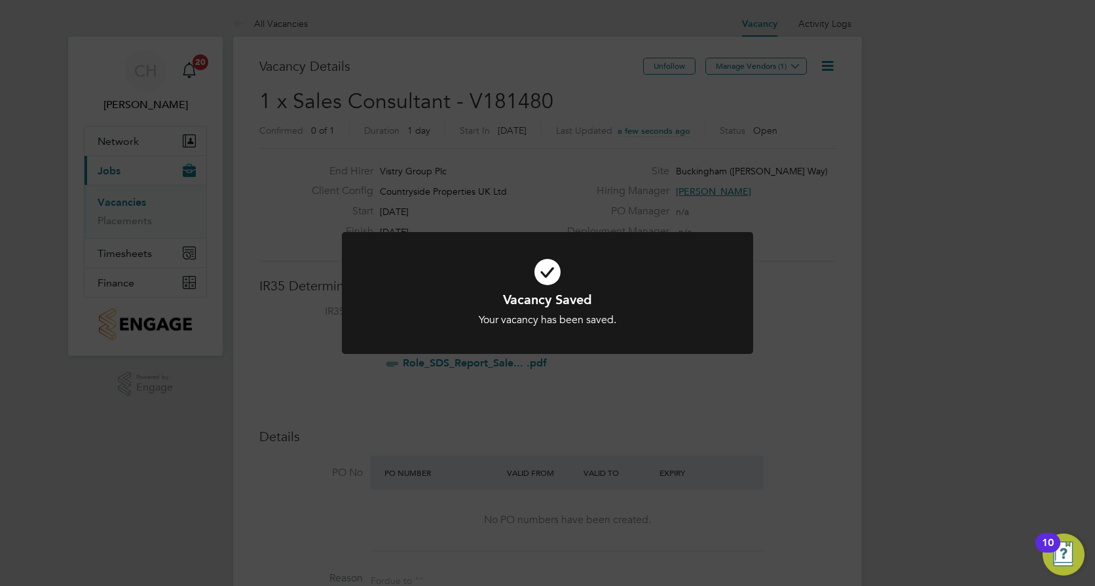
drag, startPoint x: 831, startPoint y: 350, endPoint x: 825, endPoint y: 337, distance: 15.0
click at [831, 347] on div "Vacancy Saved Your vacancy has been saved. Cancel Okay" at bounding box center [547, 293] width 1095 height 586
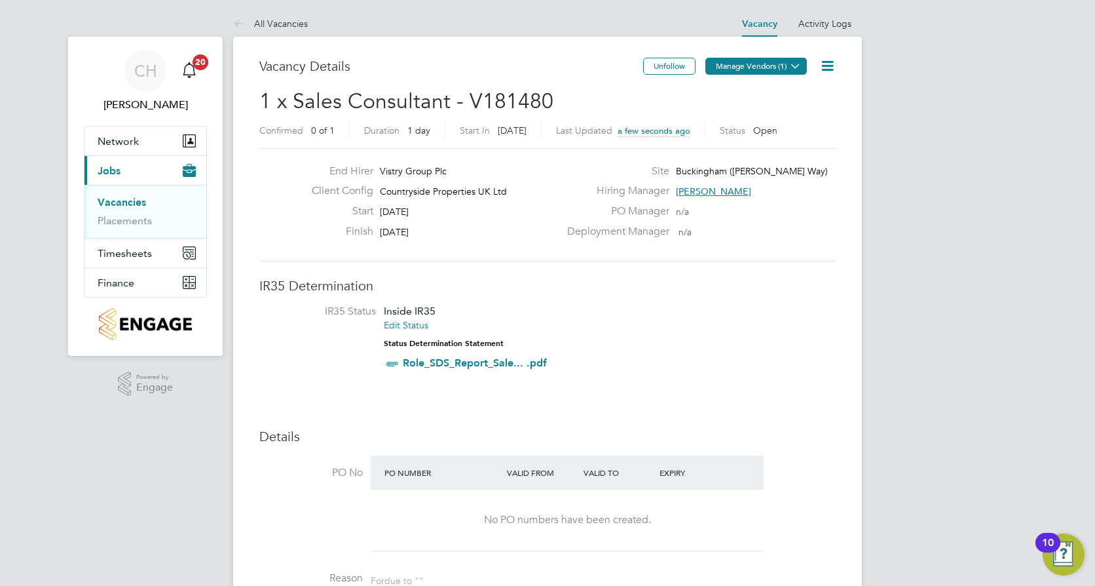
click at [761, 71] on button "Manage Vendors (1)" at bounding box center [756, 66] width 102 height 17
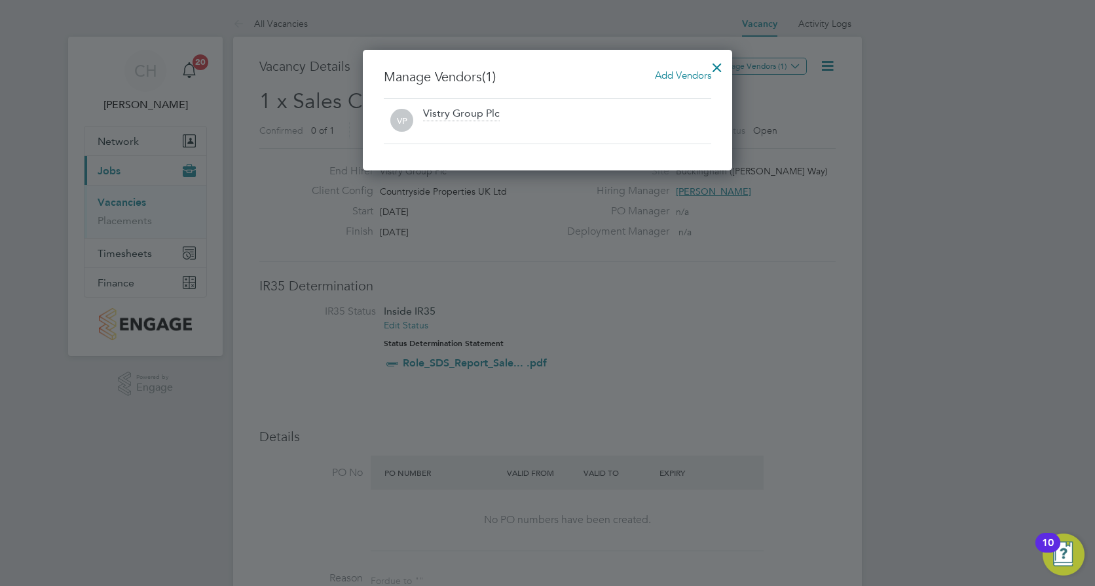
click at [661, 77] on span "Add Vendors" at bounding box center [683, 75] width 56 height 12
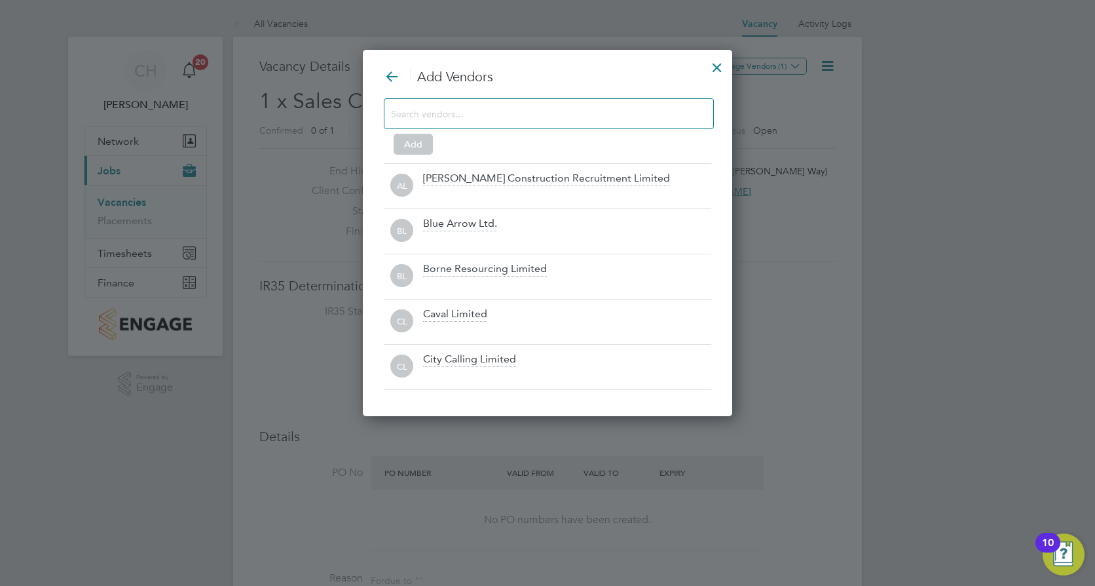
click at [560, 124] on div at bounding box center [549, 113] width 330 height 31
click at [562, 113] on input at bounding box center [538, 113] width 295 height 17
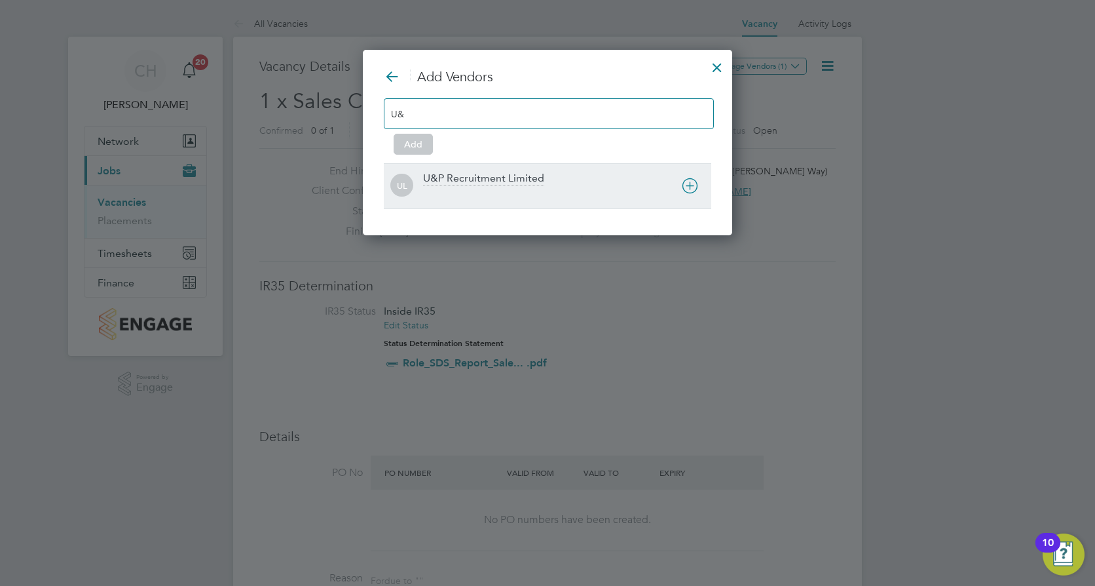
type input "U&"
click at [690, 185] on icon at bounding box center [690, 186] width 16 height 16
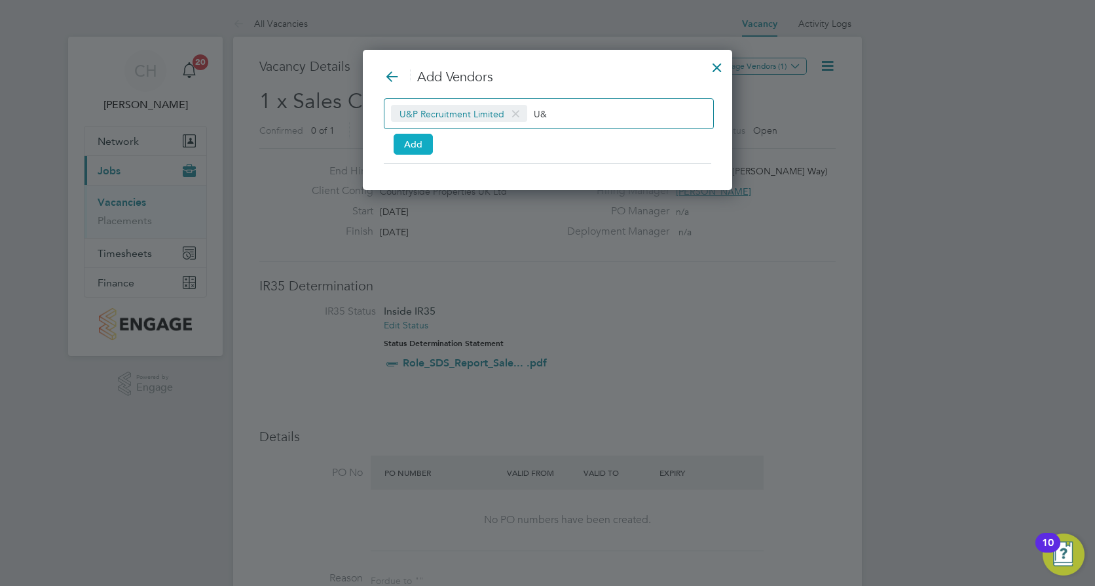
click at [404, 141] on button "Add" at bounding box center [413, 144] width 39 height 21
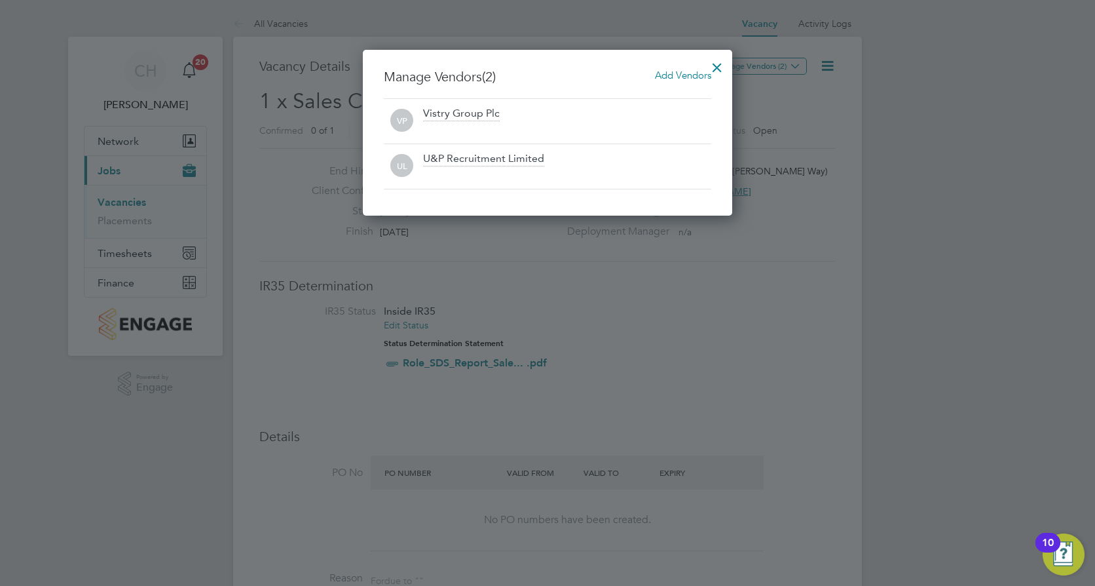
click at [718, 64] on div at bounding box center [717, 64] width 24 height 24
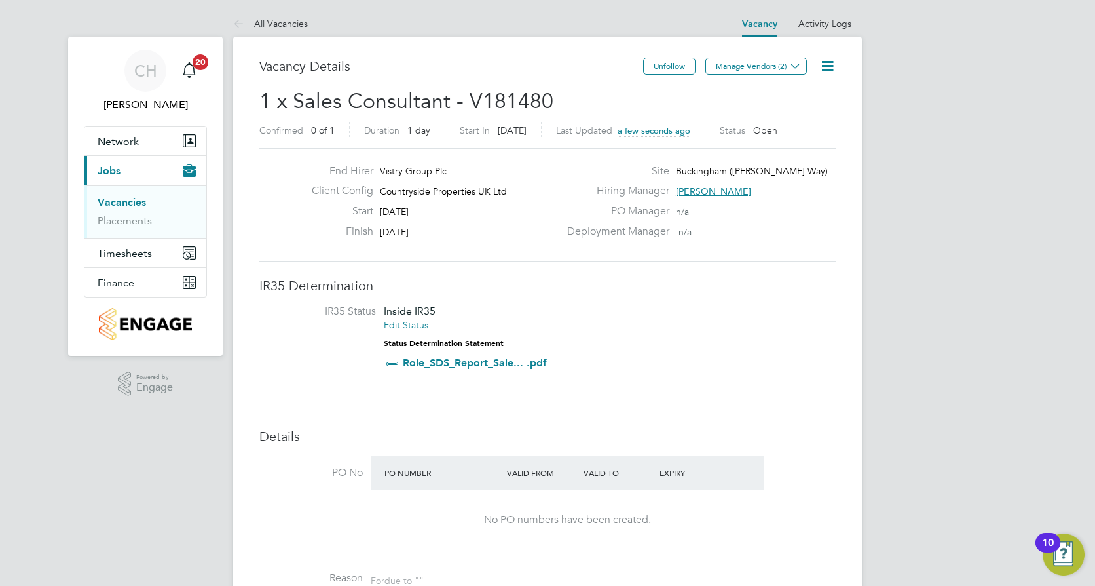
click at [132, 201] on link "Vacancies" at bounding box center [122, 202] width 48 height 12
